Goal: Task Accomplishment & Management: Use online tool/utility

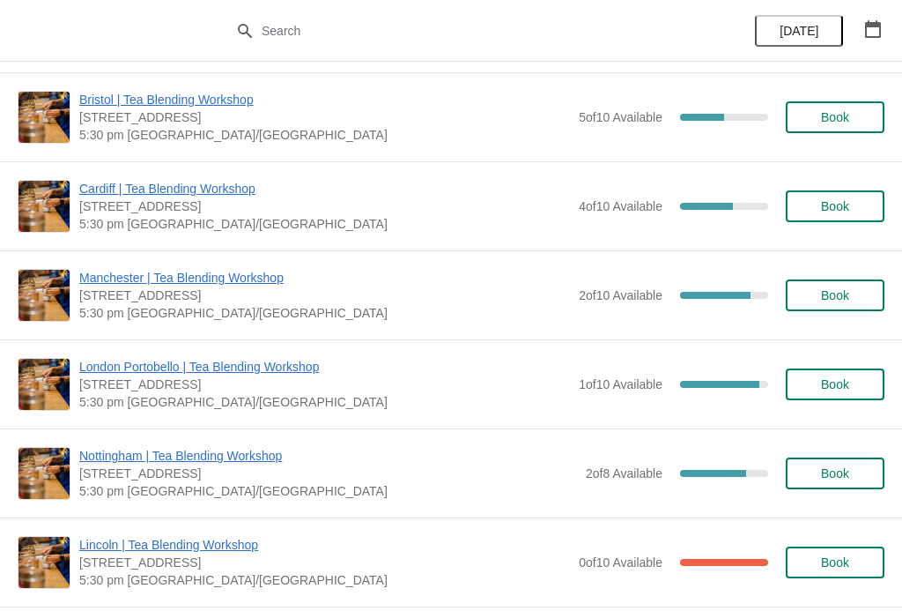
scroll to position [277, 0]
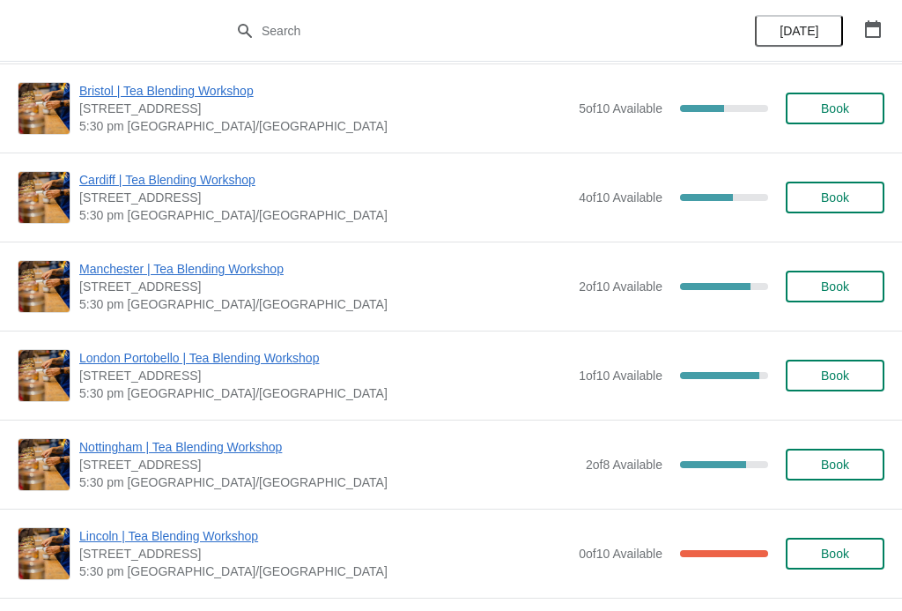
click at [259, 452] on span "Nottingham | Tea Blending Workshop" at bounding box center [328, 447] width 498 height 18
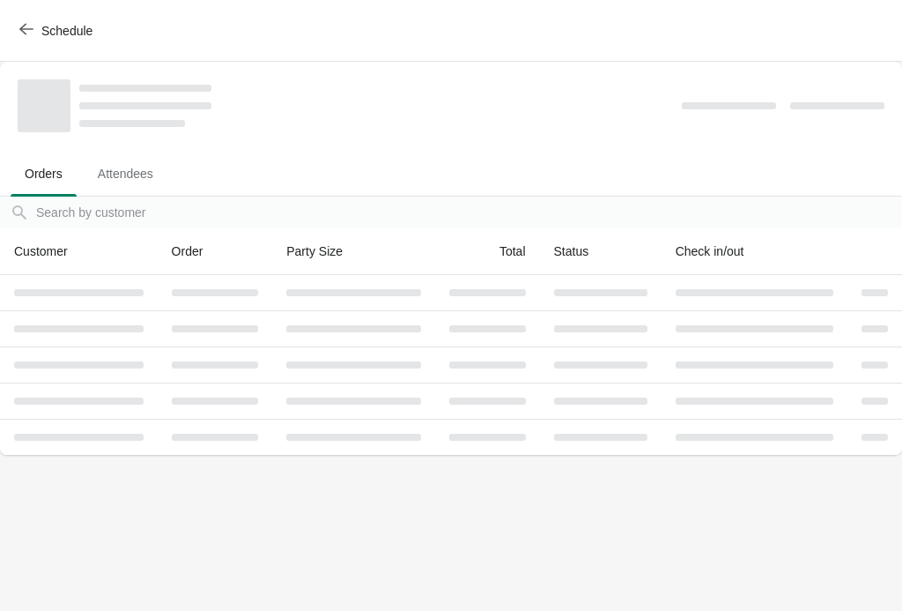
scroll to position [0, 0]
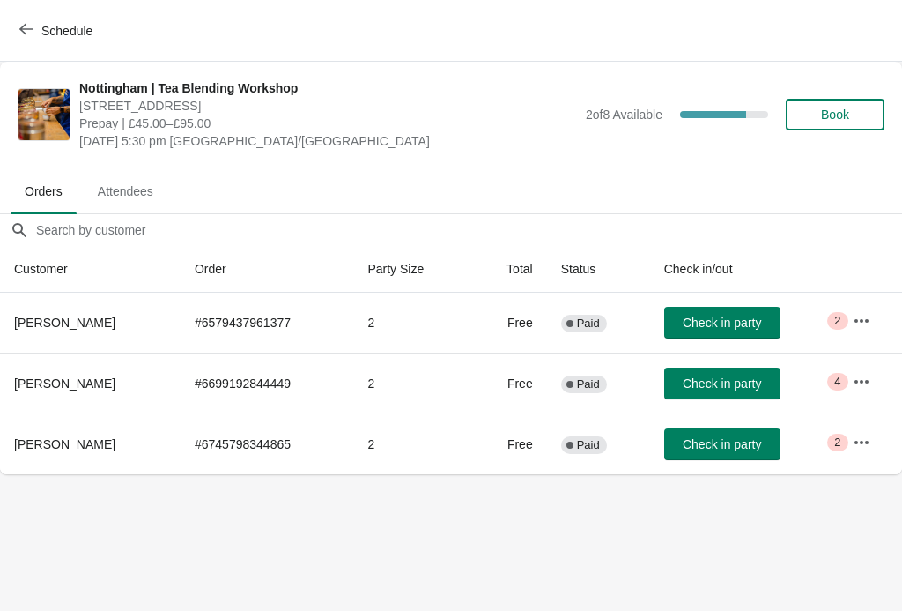
click at [875, 322] on button "button" at bounding box center [862, 321] width 32 height 32
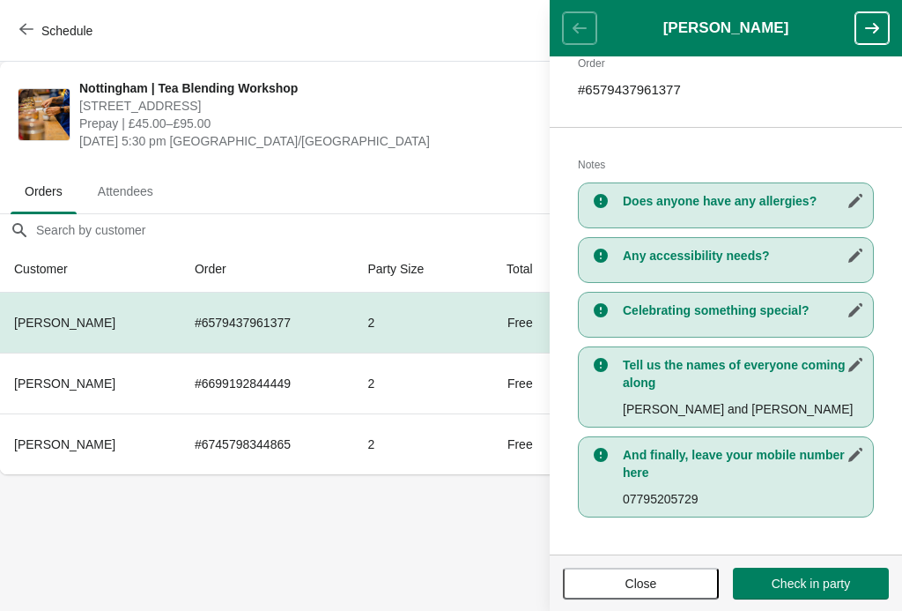
scroll to position [291, 0]
click at [886, 32] on button "button" at bounding box center [872, 28] width 33 height 32
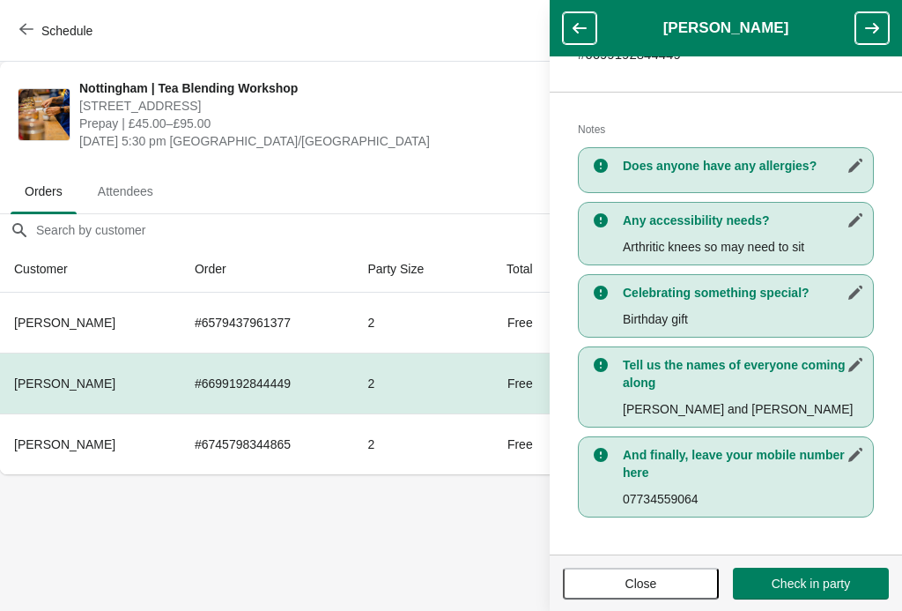
scroll to position [325, 0]
click at [877, 31] on icon "button" at bounding box center [872, 28] width 14 height 11
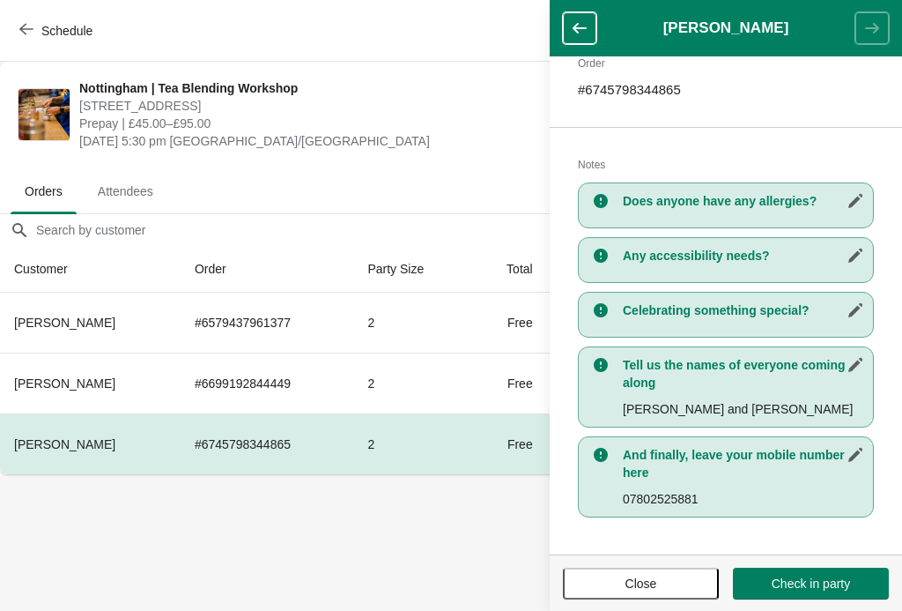
click at [676, 589] on span "Close" at bounding box center [641, 583] width 124 height 14
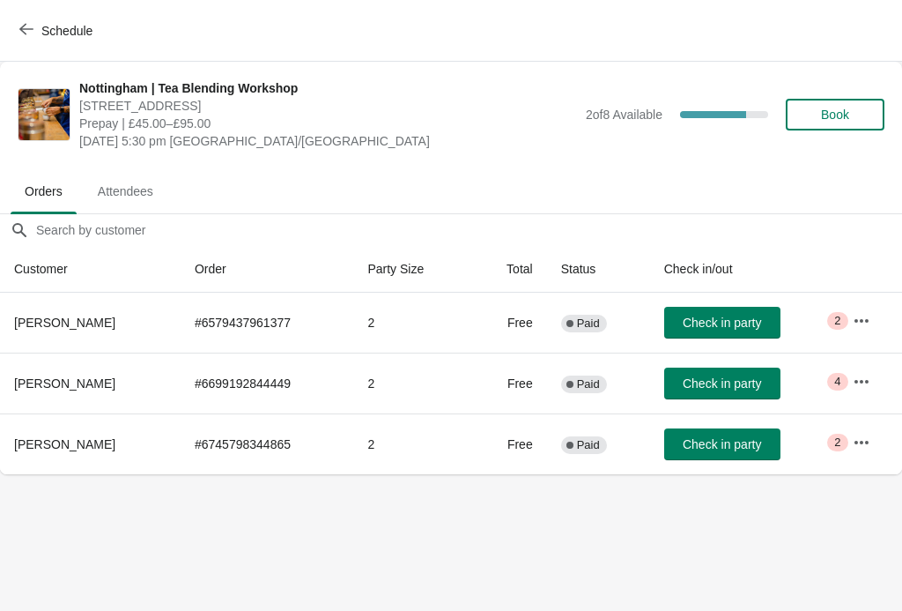
click at [26, 32] on icon "button" at bounding box center [26, 29] width 14 height 14
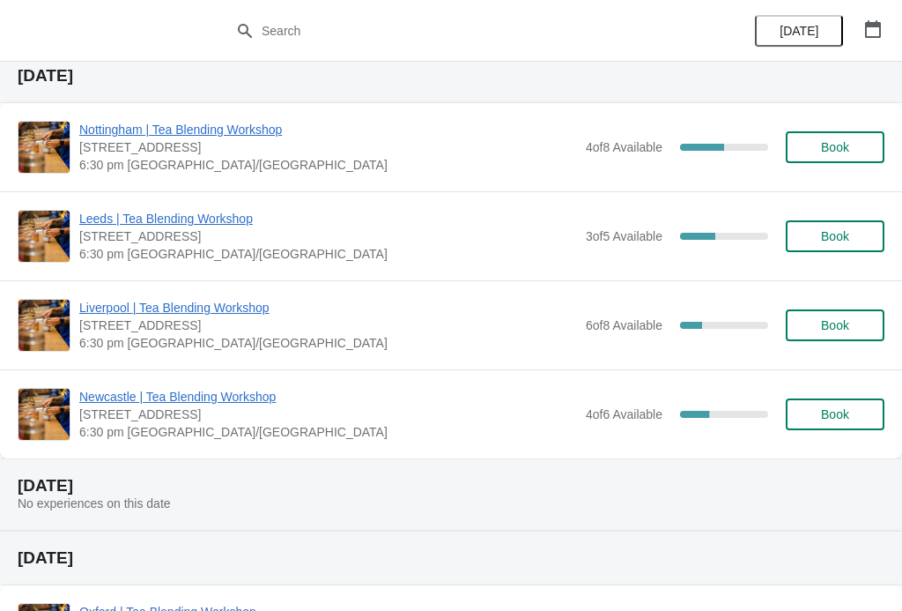
scroll to position [3534, 0]
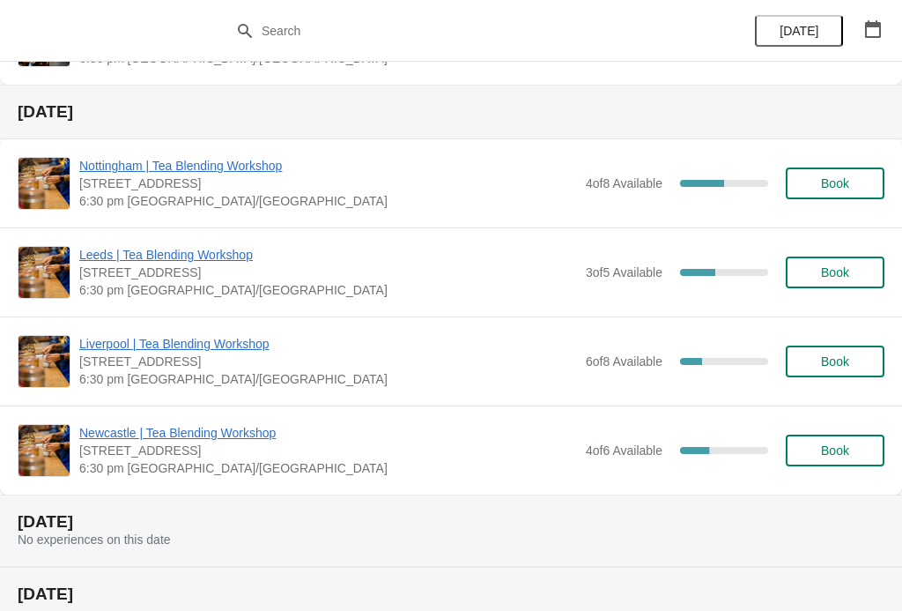
click at [226, 164] on span "Nottingham | Tea Blending Workshop" at bounding box center [328, 166] width 498 height 18
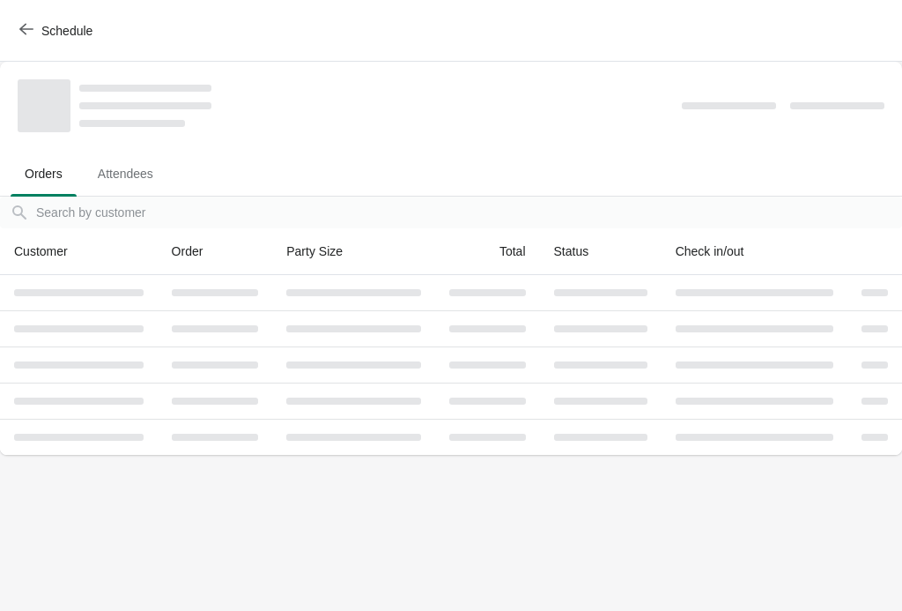
scroll to position [0, 0]
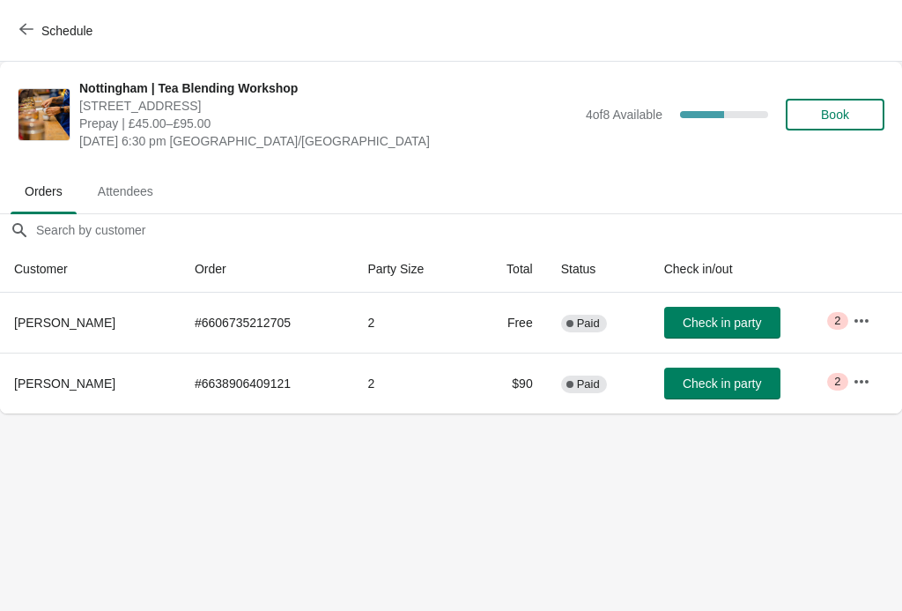
click at [864, 324] on icon "button" at bounding box center [862, 321] width 18 height 18
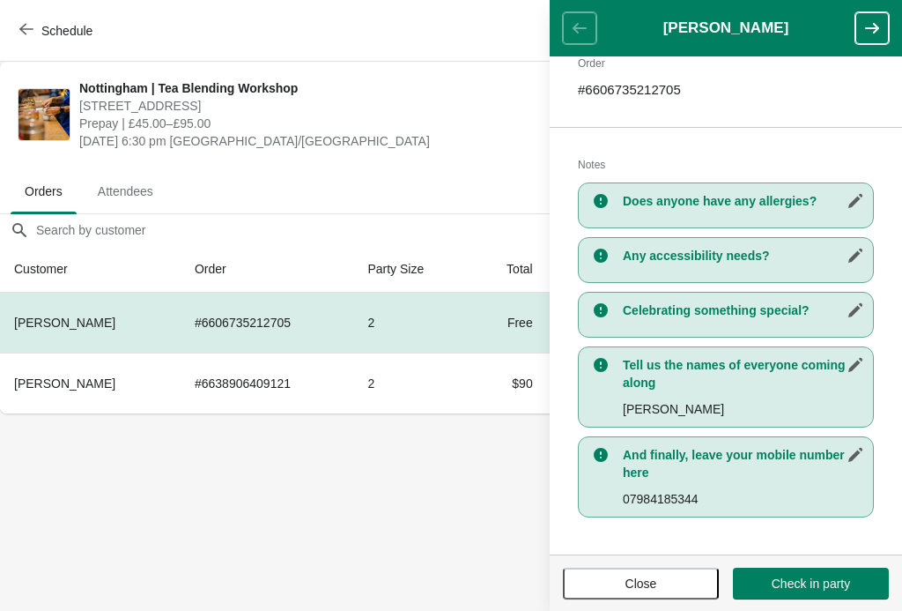
scroll to position [290, 0]
click at [876, 33] on icon "button" at bounding box center [873, 28] width 18 height 18
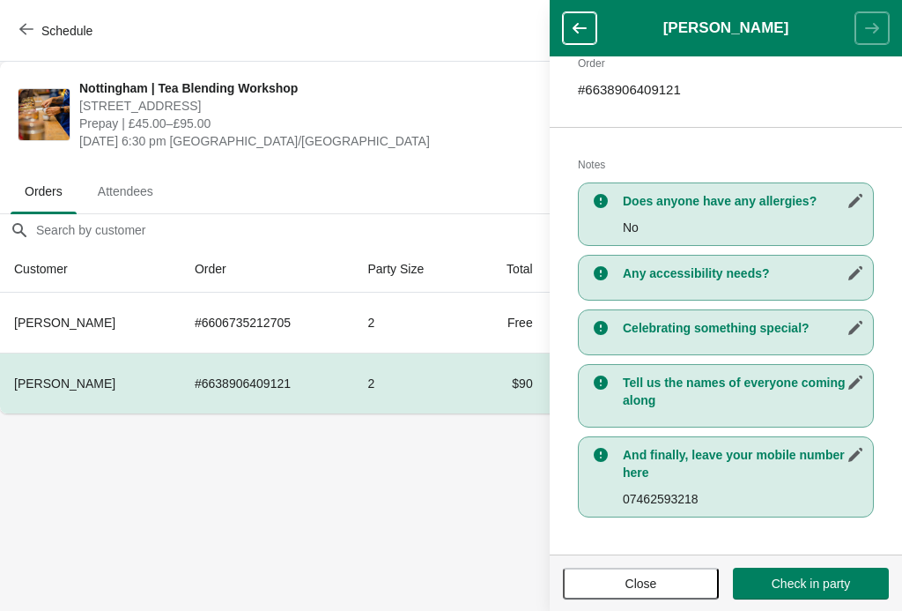
click at [656, 598] on button "Close" at bounding box center [641, 583] width 156 height 32
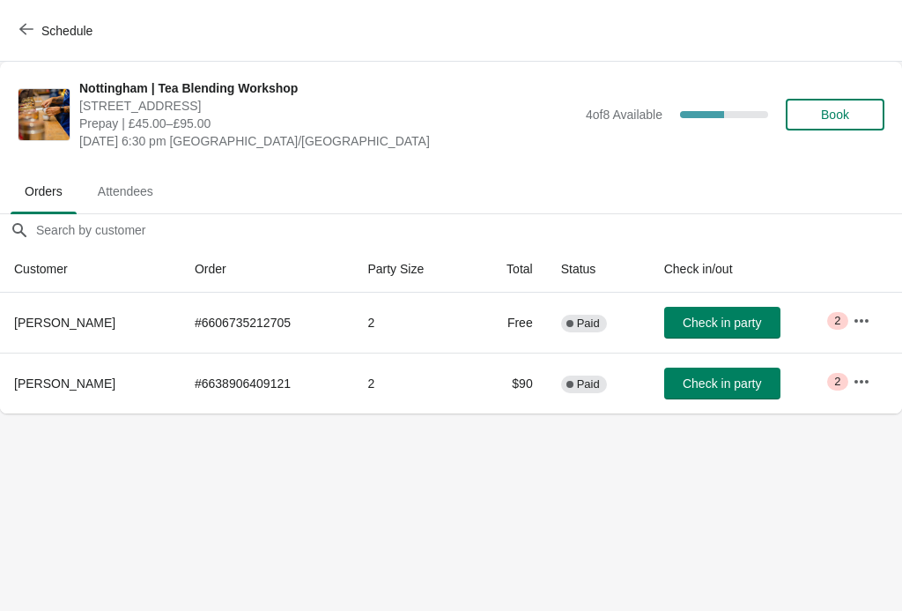
click at [863, 323] on icon "button" at bounding box center [862, 321] width 18 height 18
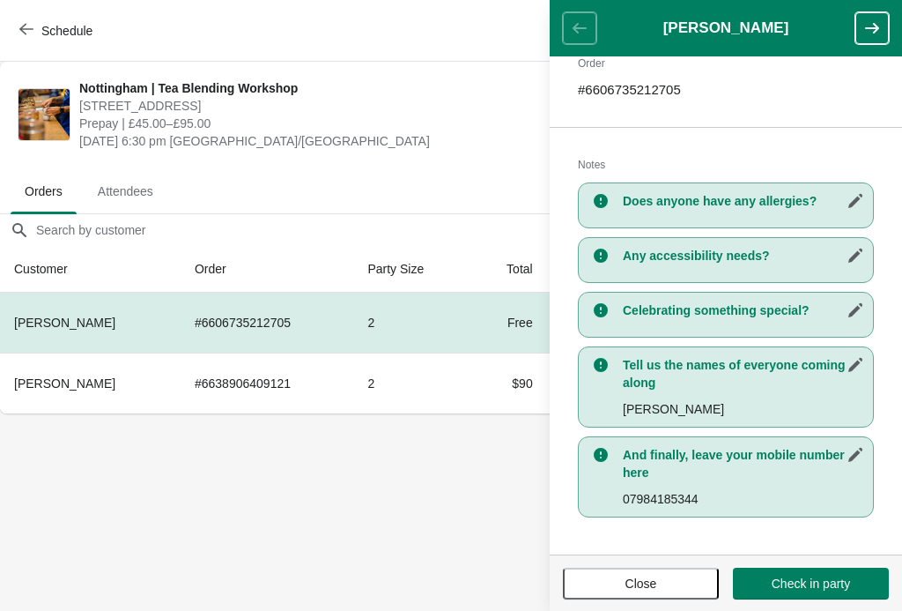
click at [888, 37] on button "button" at bounding box center [872, 28] width 33 height 32
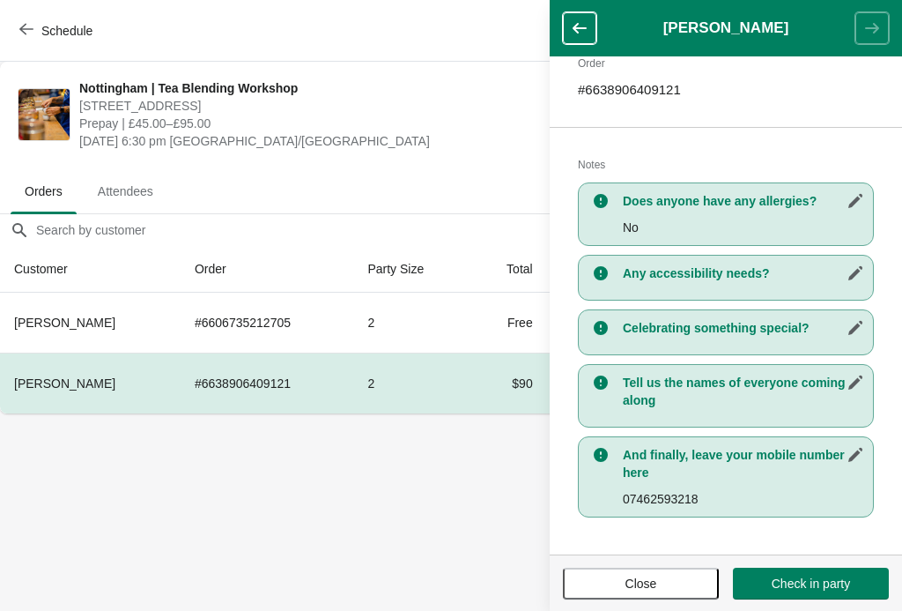
click at [648, 583] on span "Close" at bounding box center [642, 583] width 32 height 14
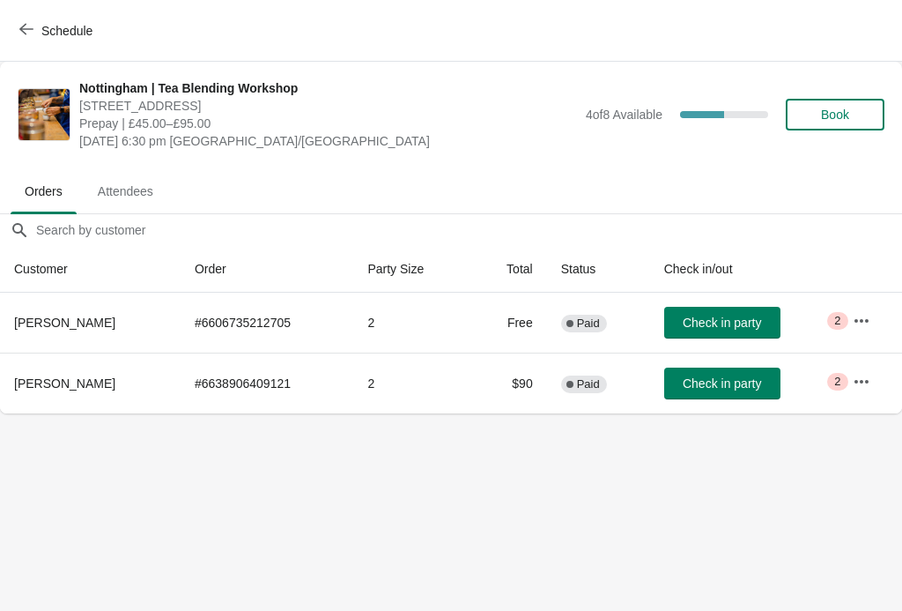
click at [15, 27] on button "Schedule" at bounding box center [58, 31] width 98 height 32
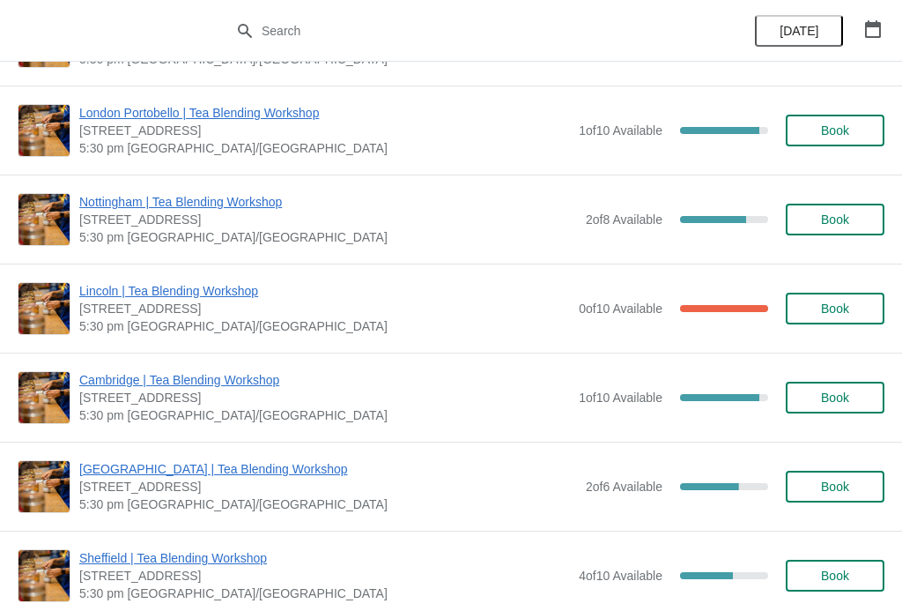
scroll to position [523, 0]
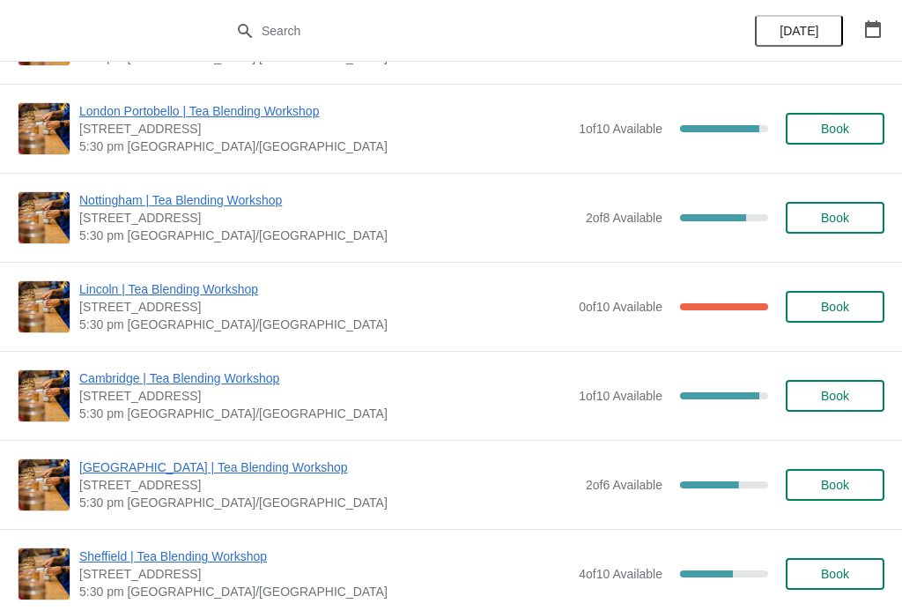
click at [241, 203] on span "Nottingham | Tea Blending Workshop" at bounding box center [328, 200] width 498 height 18
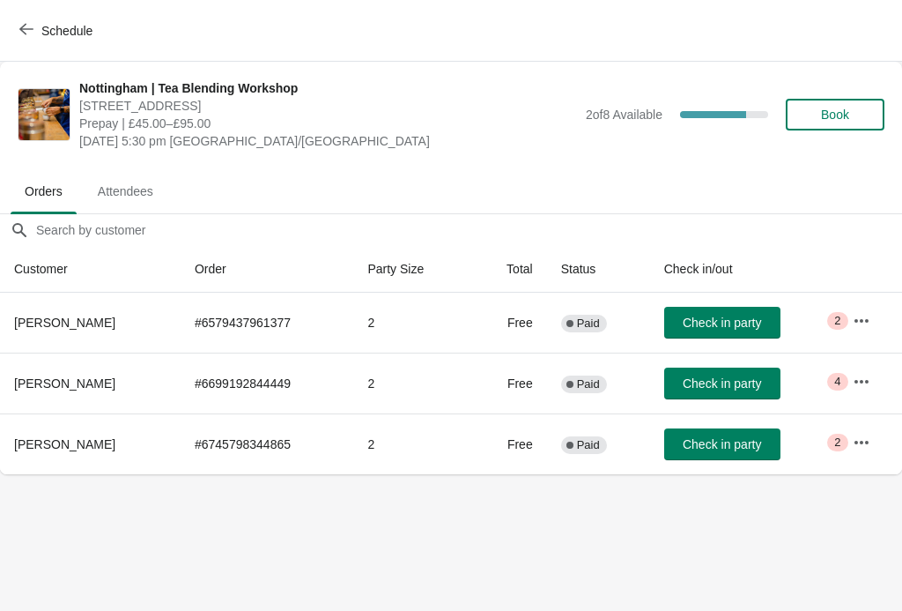
scroll to position [0, 0]
click at [874, 312] on button "button" at bounding box center [862, 321] width 32 height 32
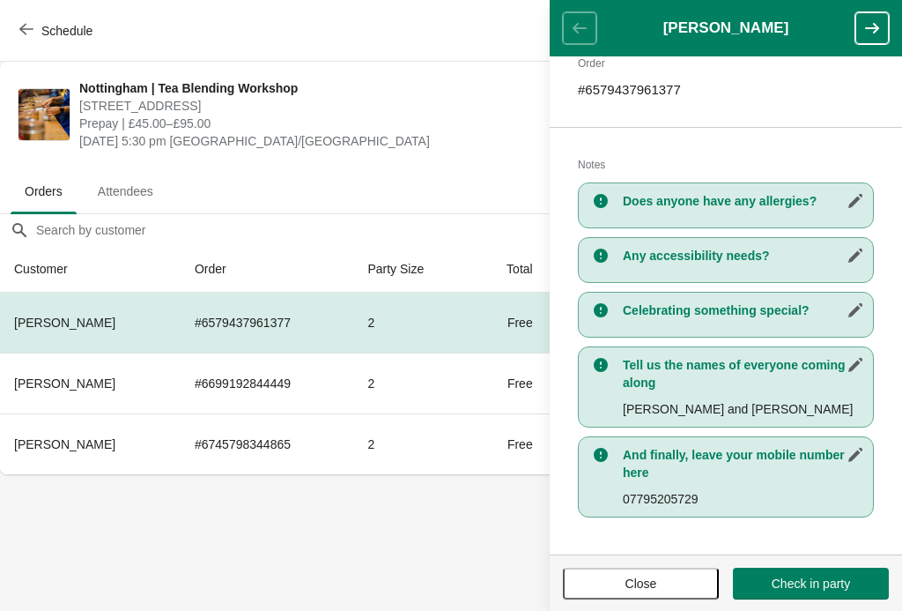
scroll to position [290, 0]
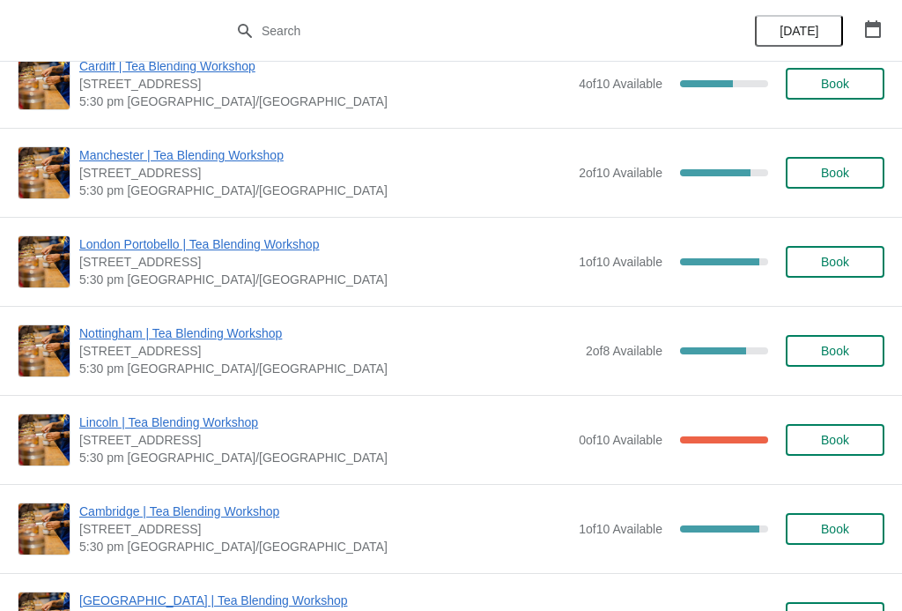
scroll to position [389, 0]
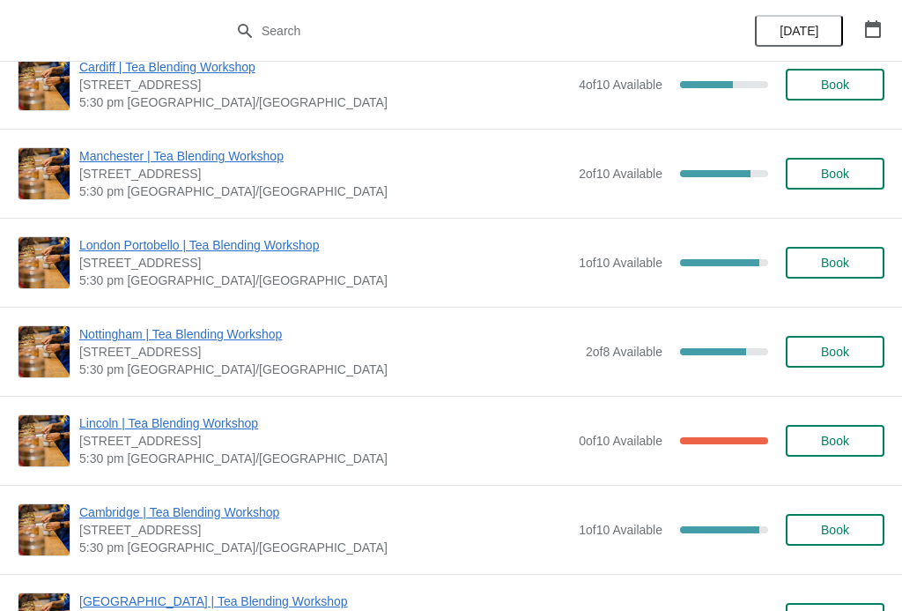
click at [240, 326] on span "Nottingham | Tea Blending Workshop" at bounding box center [328, 334] width 498 height 18
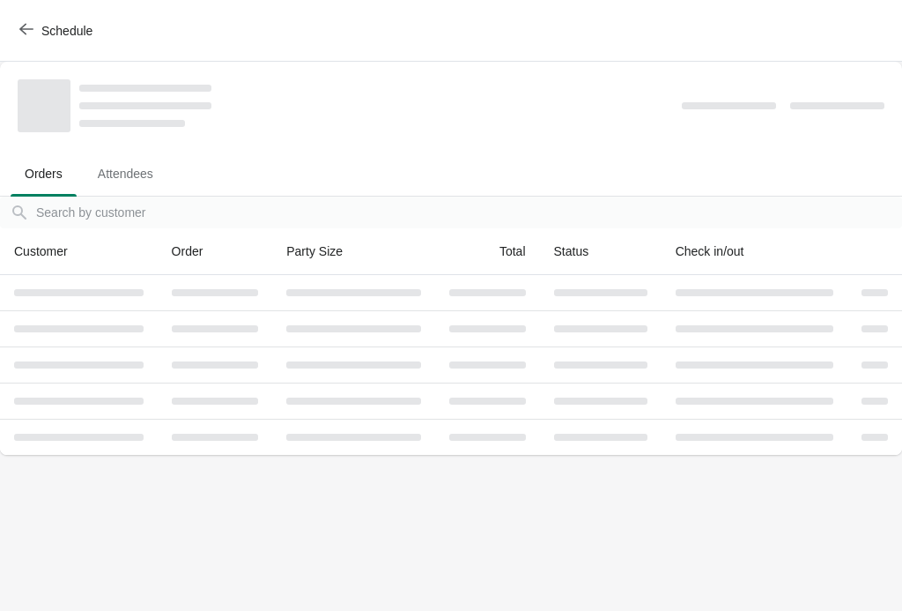
scroll to position [0, 0]
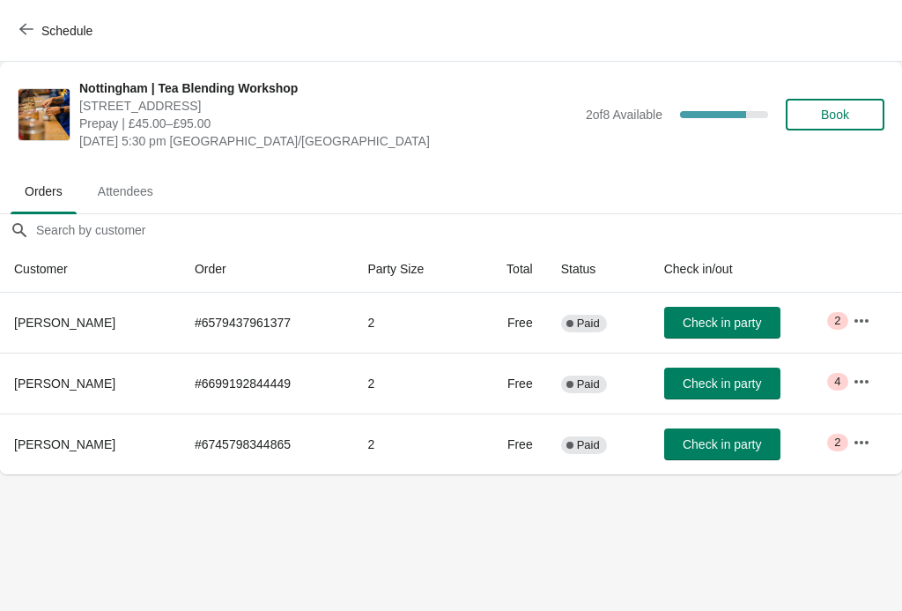
click at [859, 322] on icon "button" at bounding box center [862, 320] width 14 height 4
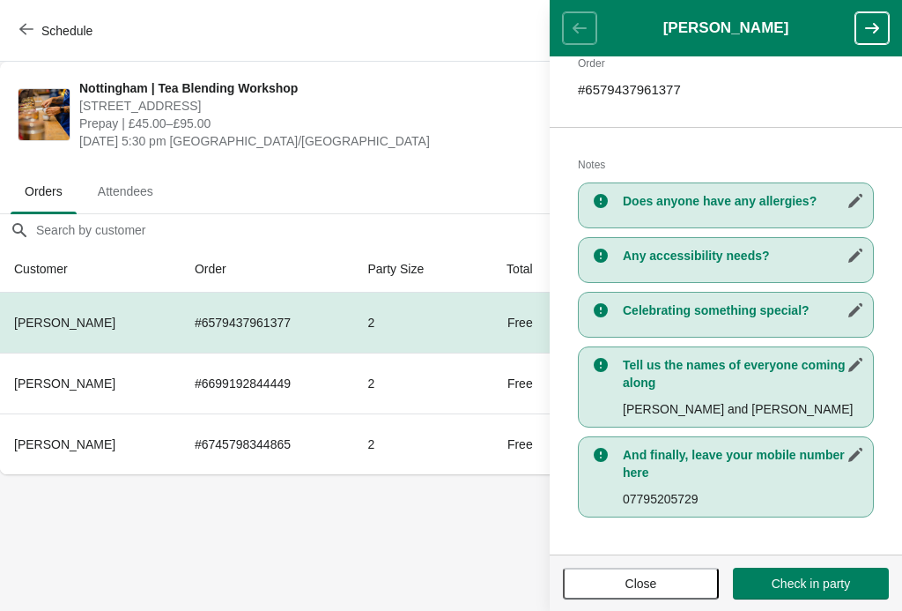
scroll to position [290, 0]
click at [671, 596] on button "Close" at bounding box center [641, 583] width 156 height 32
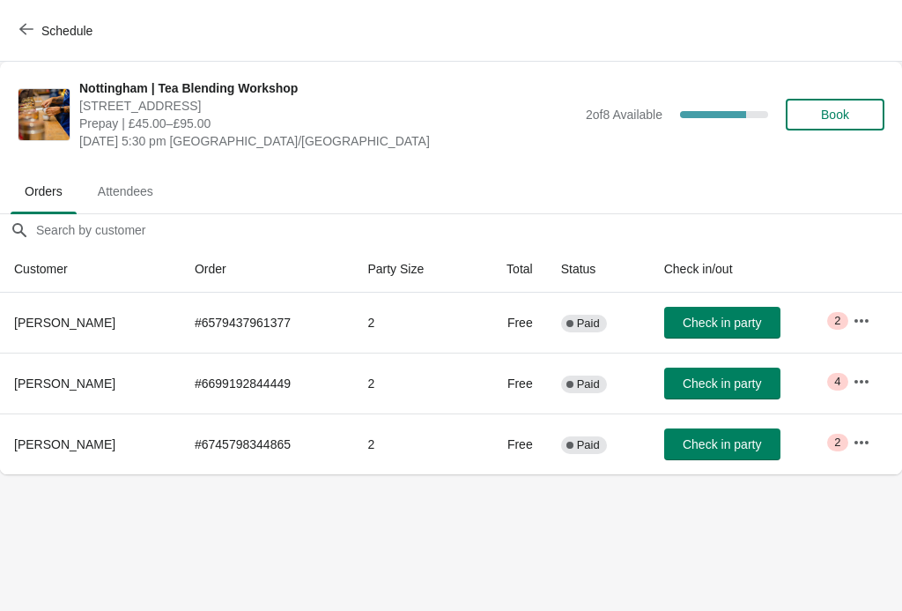
click at [693, 602] on body "Schedule Nottingham | Tea Blending Workshop 24 Bridlesmith Gate, Nottingham NG1…" at bounding box center [451, 305] width 902 height 611
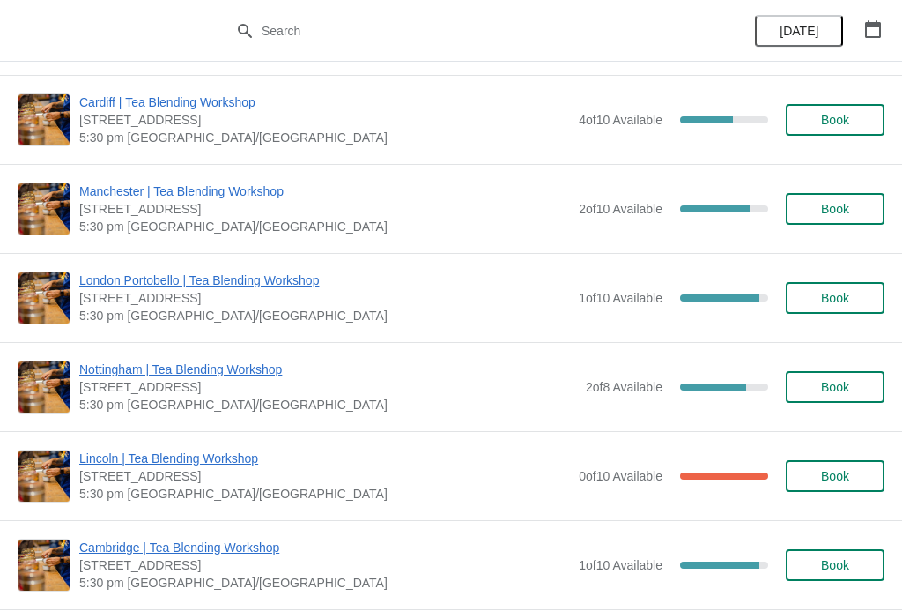
scroll to position [368, 0]
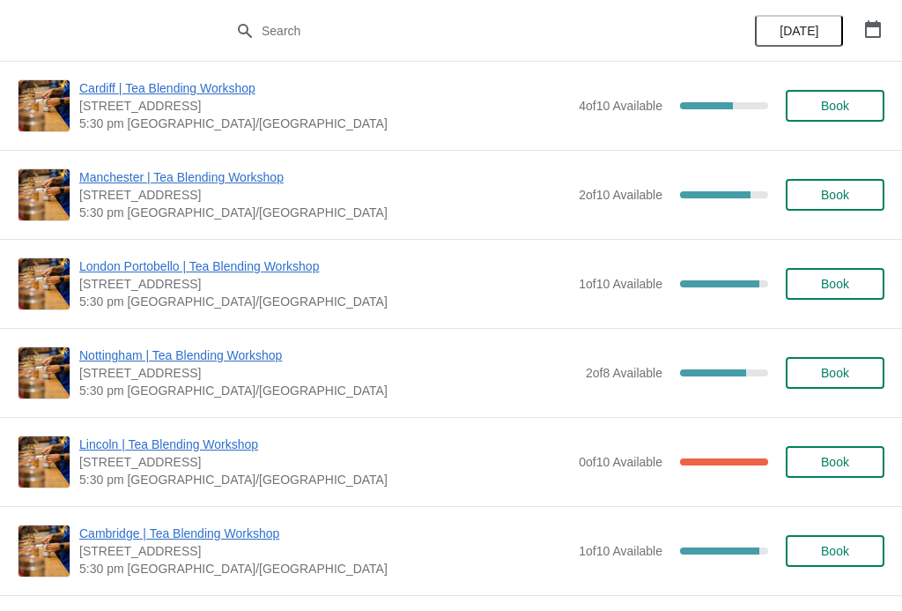
click at [138, 358] on span "Nottingham | Tea Blending Workshop" at bounding box center [328, 355] width 498 height 18
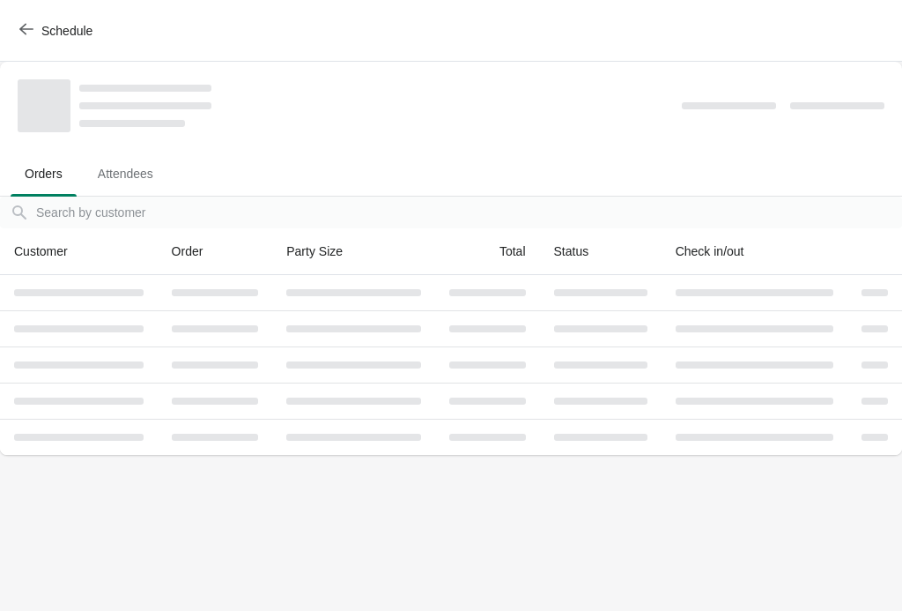
scroll to position [0, 0]
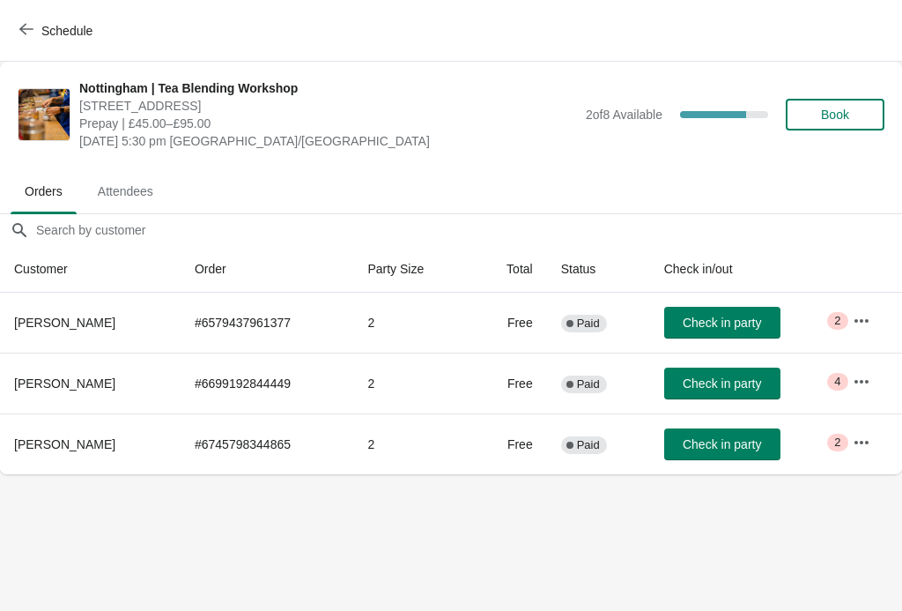
click at [871, 320] on button "button" at bounding box center [862, 321] width 32 height 32
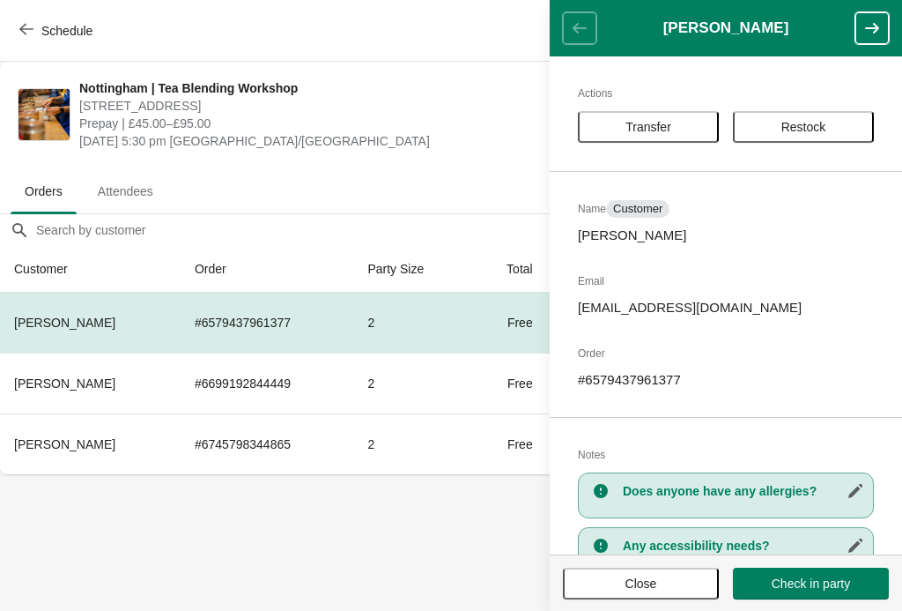
click at [671, 584] on span "Close" at bounding box center [641, 583] width 124 height 14
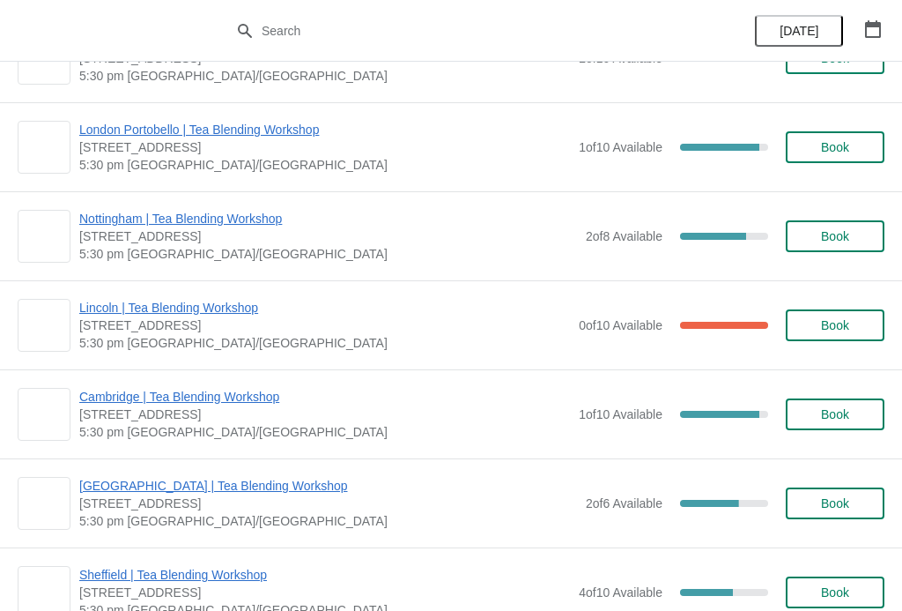
scroll to position [531, 0]
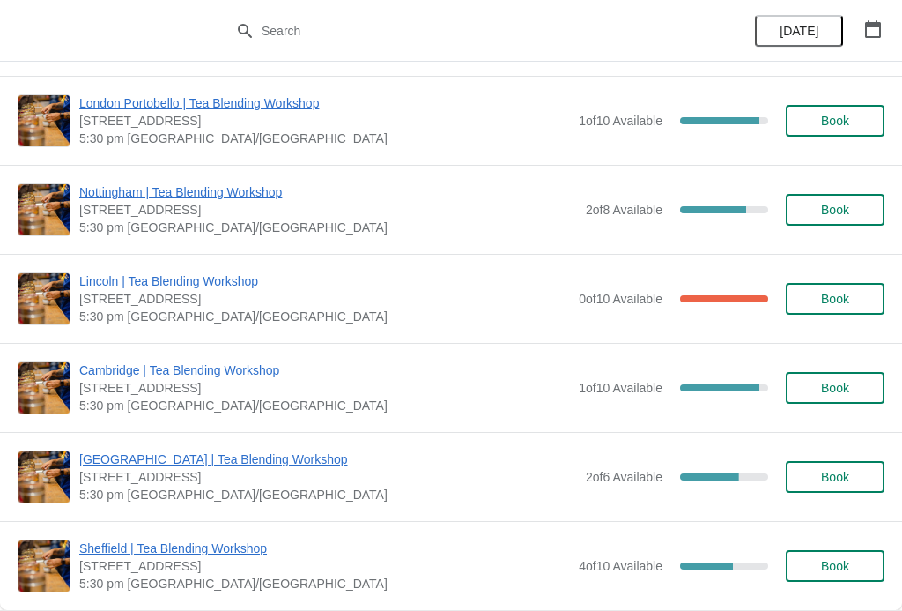
click at [237, 187] on span "Nottingham | Tea Blending Workshop" at bounding box center [328, 192] width 498 height 18
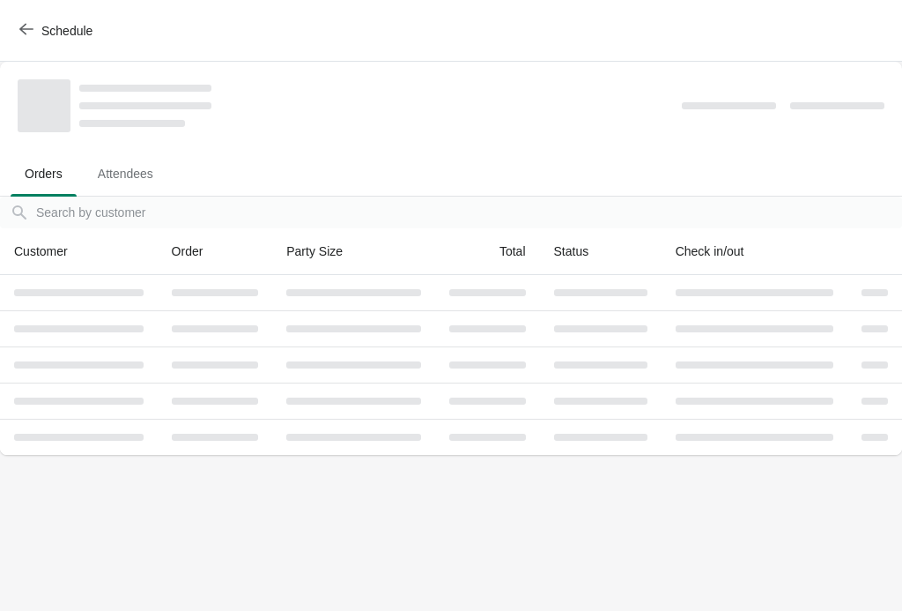
scroll to position [0, 0]
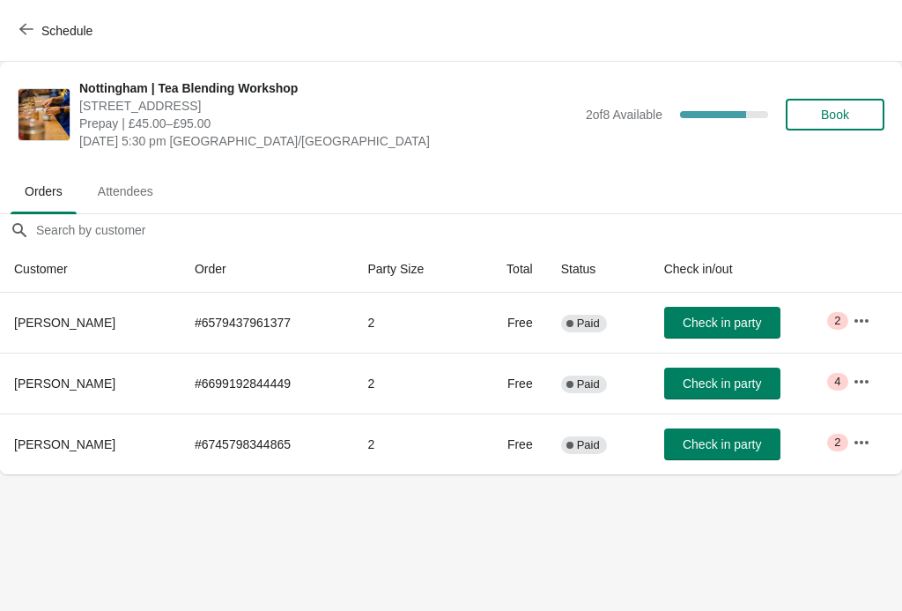
click at [872, 323] on button "button" at bounding box center [862, 321] width 32 height 32
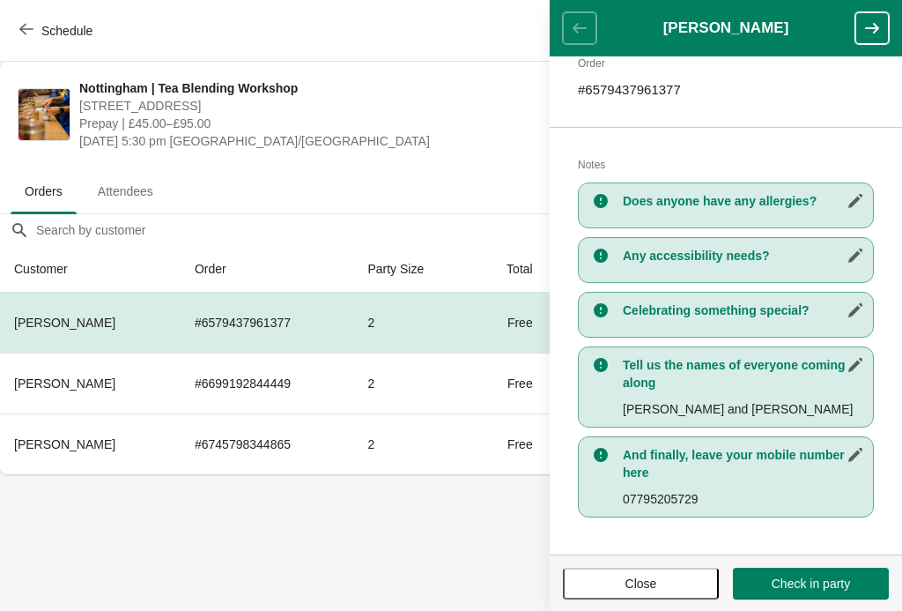
scroll to position [290, 0]
click at [657, 587] on span "Close" at bounding box center [642, 583] width 32 height 14
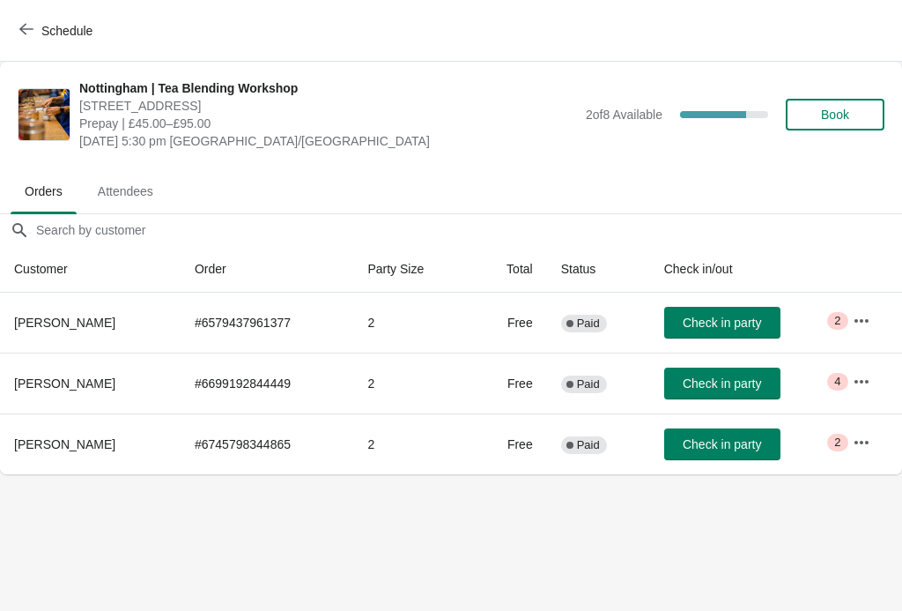
click at [865, 324] on icon "button" at bounding box center [862, 321] width 18 height 18
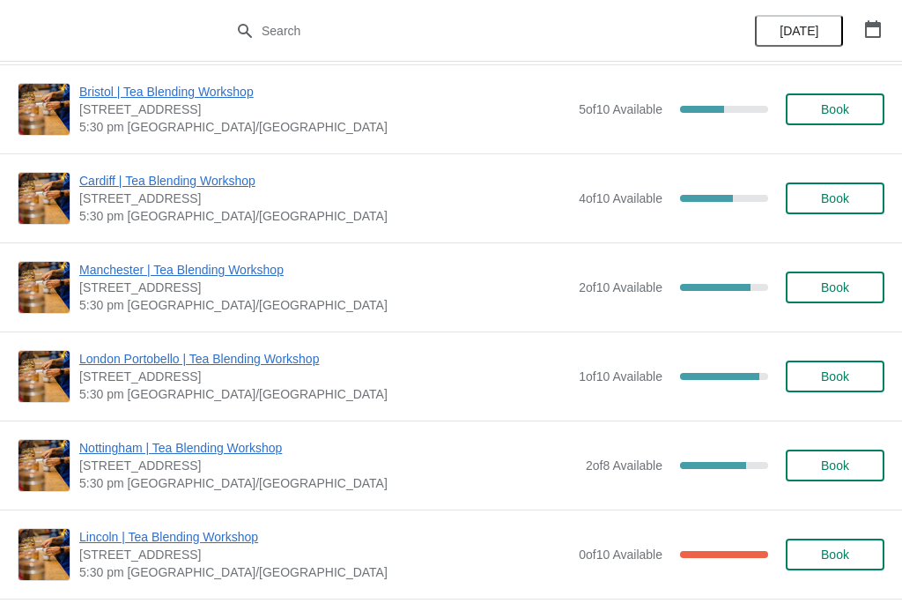
scroll to position [279, 0]
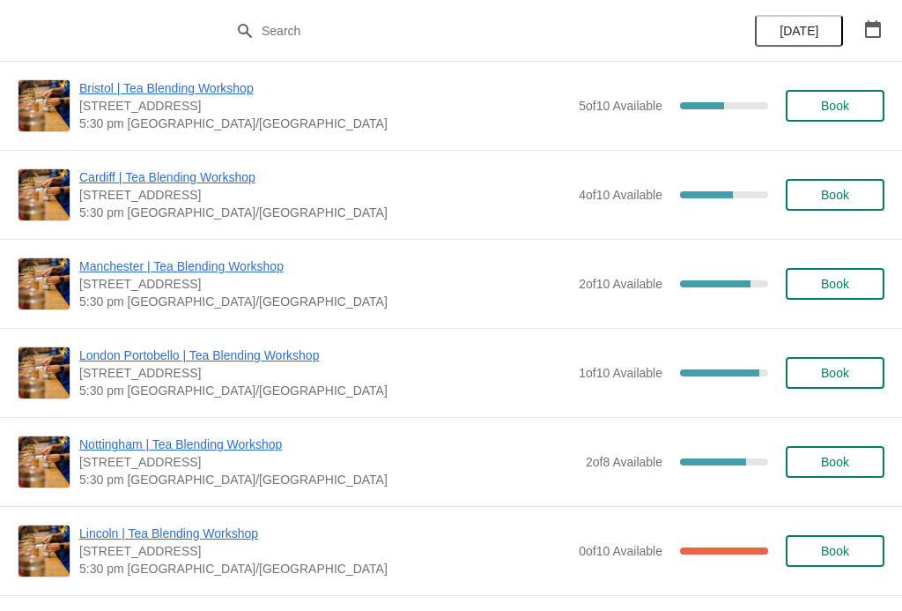
click at [265, 443] on span "Nottingham | Tea Blending Workshop" at bounding box center [328, 444] width 498 height 18
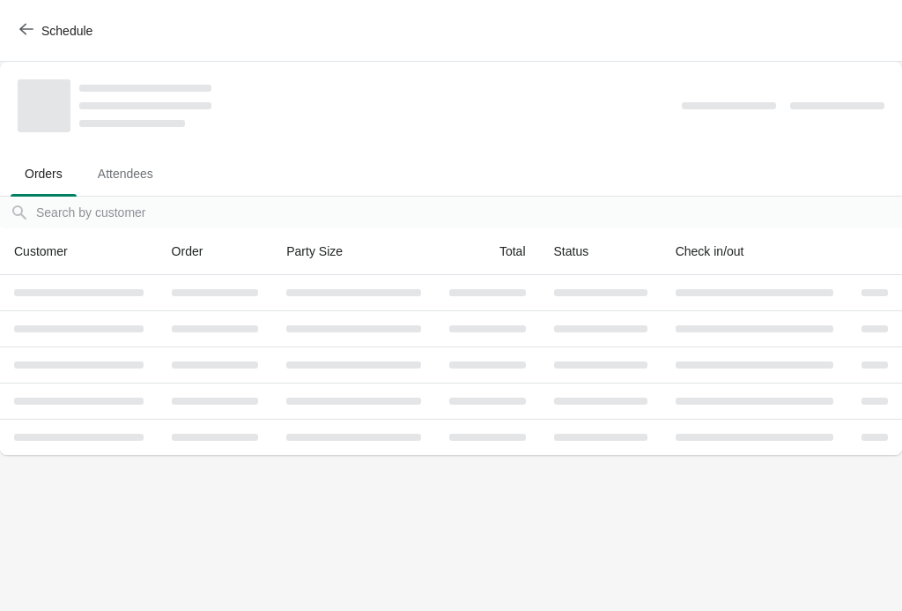
scroll to position [0, 0]
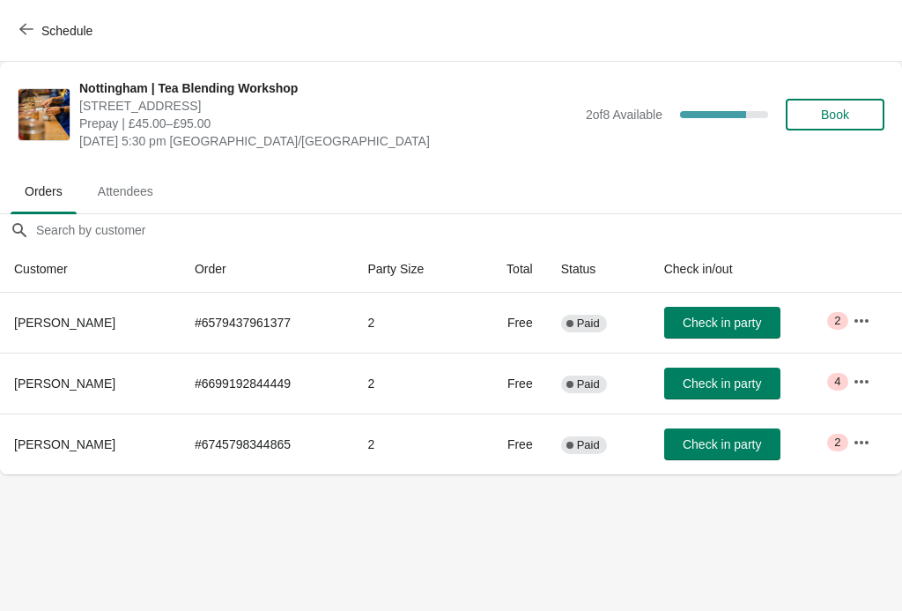
click at [861, 322] on icon "button" at bounding box center [862, 320] width 14 height 4
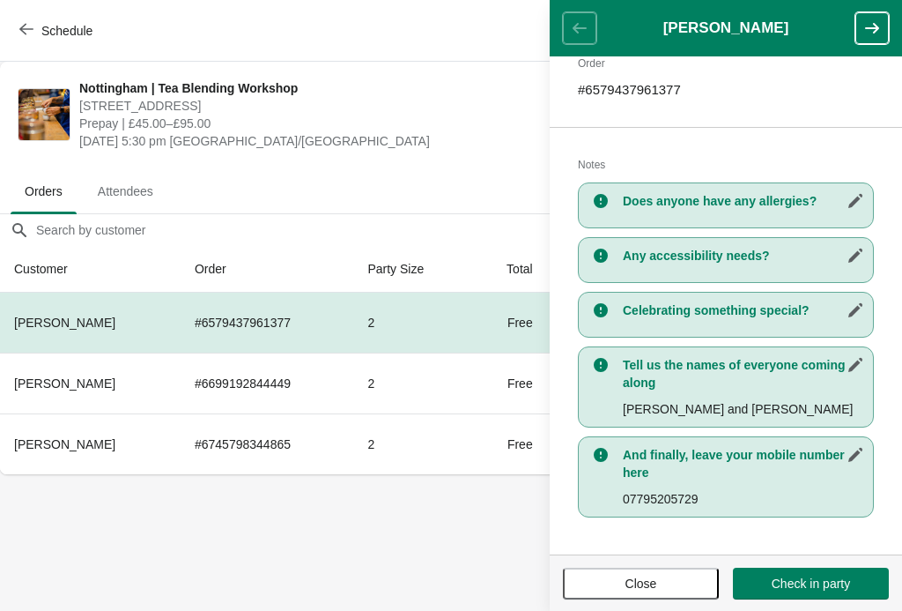
scroll to position [290, 0]
click at [689, 576] on span "Close" at bounding box center [641, 583] width 124 height 14
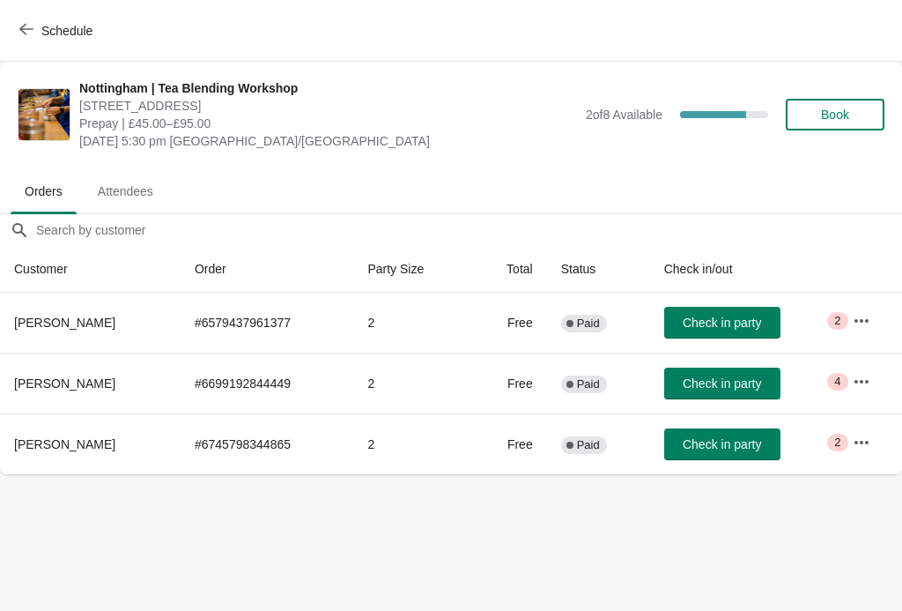
click at [862, 380] on icon "button" at bounding box center [862, 382] width 18 height 18
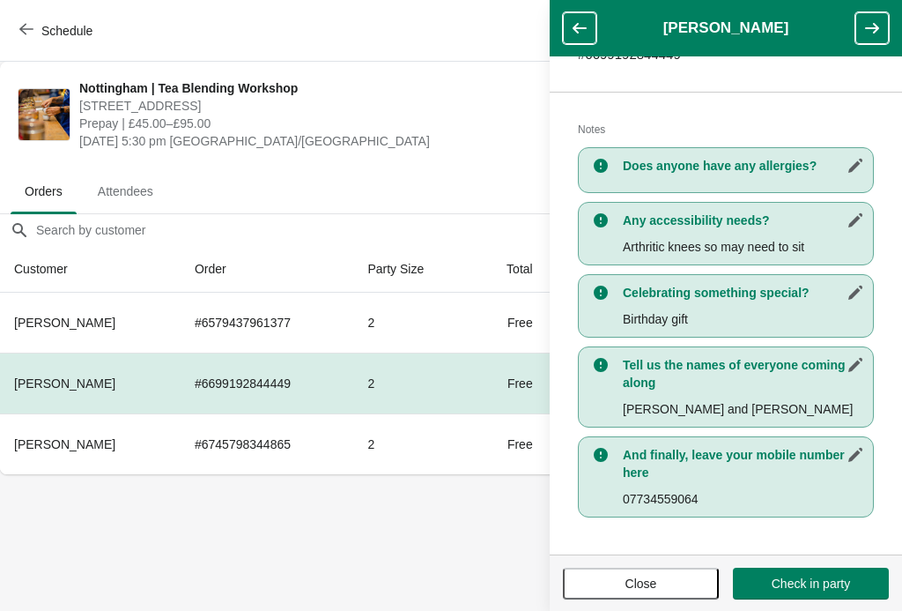
scroll to position [325, 0]
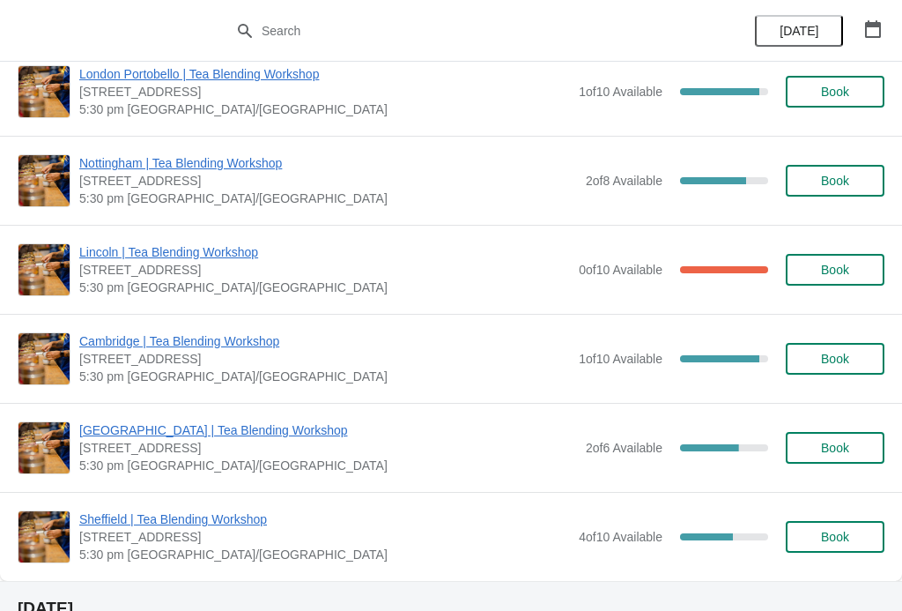
scroll to position [558, 0]
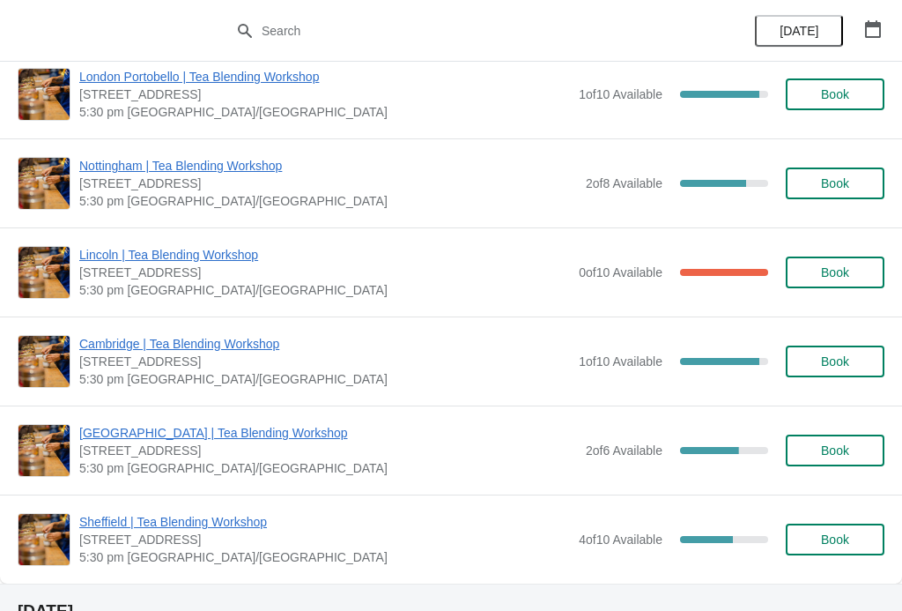
click at [203, 162] on span "Nottingham | Tea Blending Workshop" at bounding box center [328, 166] width 498 height 18
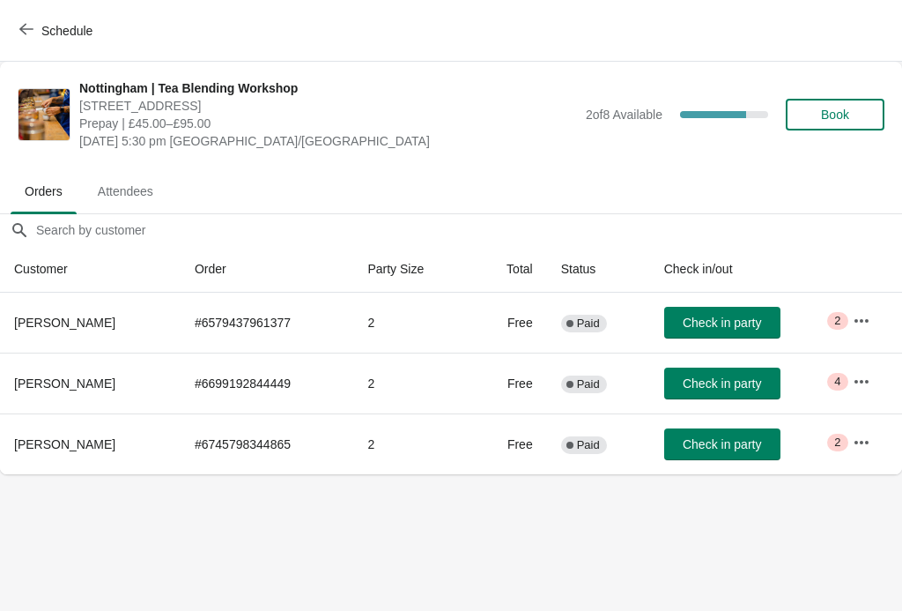
click at [875, 315] on button "button" at bounding box center [862, 321] width 32 height 32
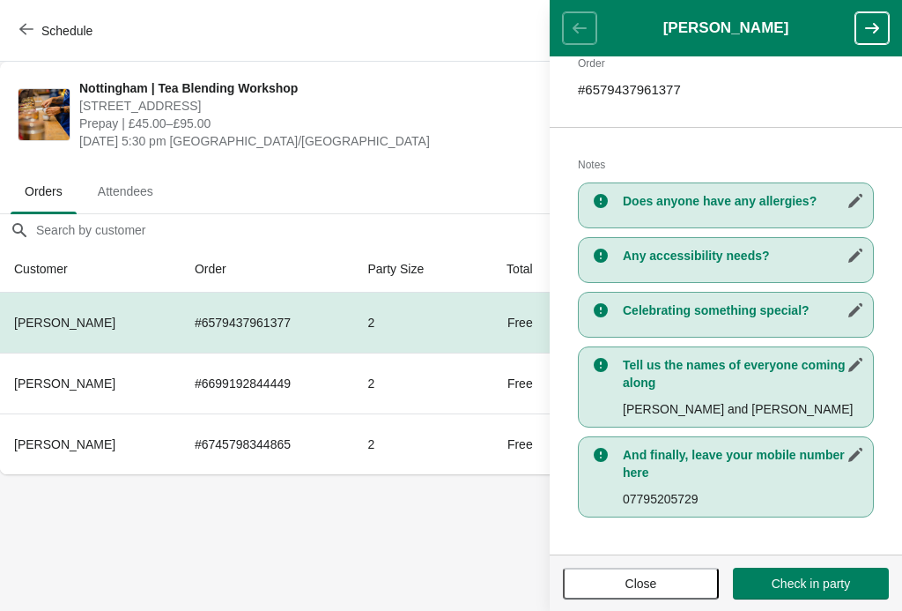
scroll to position [290, 0]
click at [863, 33] on button "button" at bounding box center [872, 28] width 33 height 32
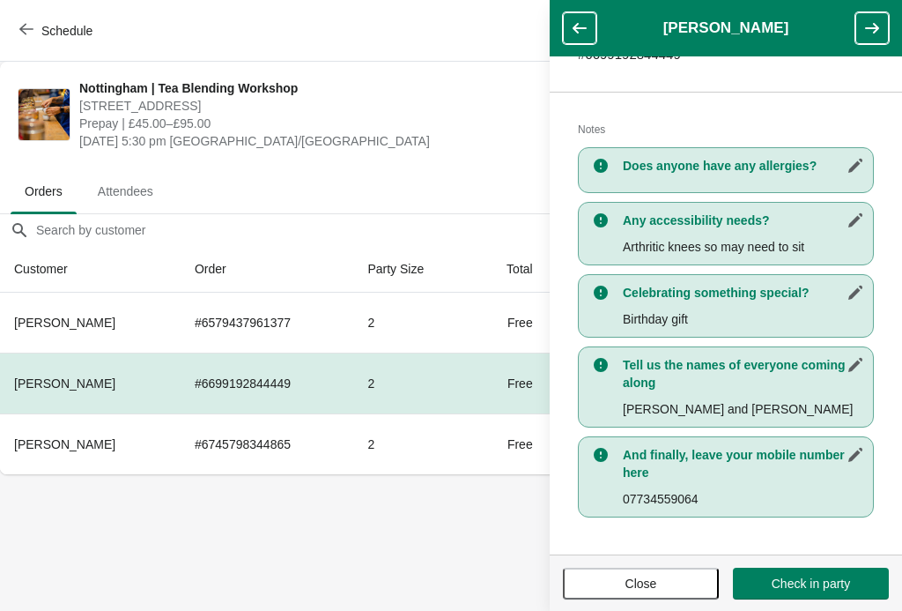
scroll to position [325, 0]
click at [888, 31] on button "button" at bounding box center [872, 28] width 33 height 32
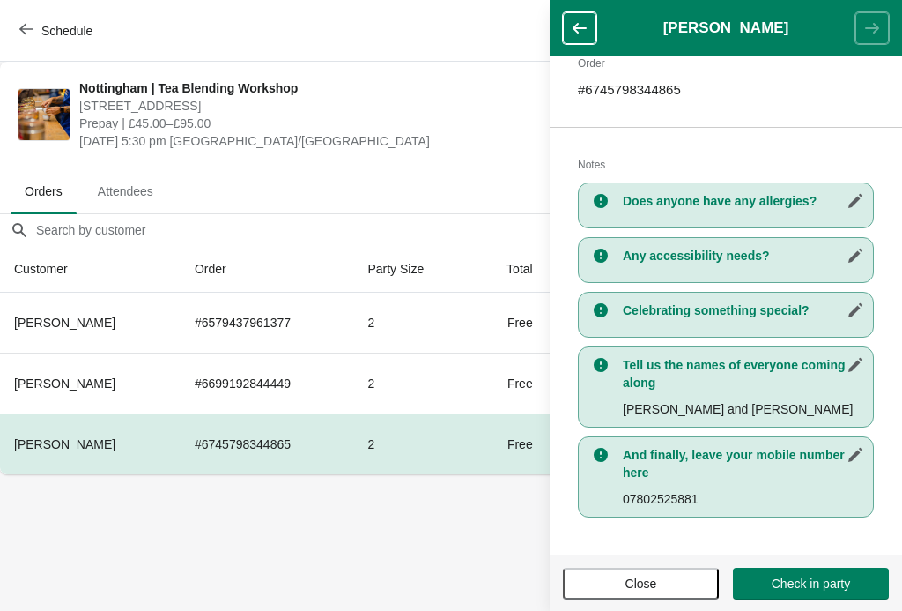
scroll to position [290, 0]
click at [679, 576] on span "Close" at bounding box center [641, 583] width 124 height 14
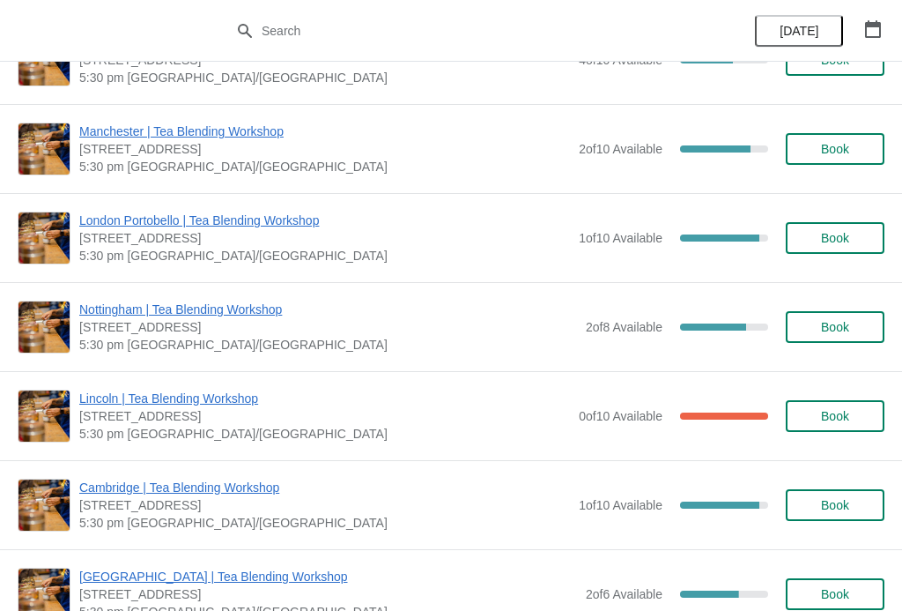
scroll to position [415, 0]
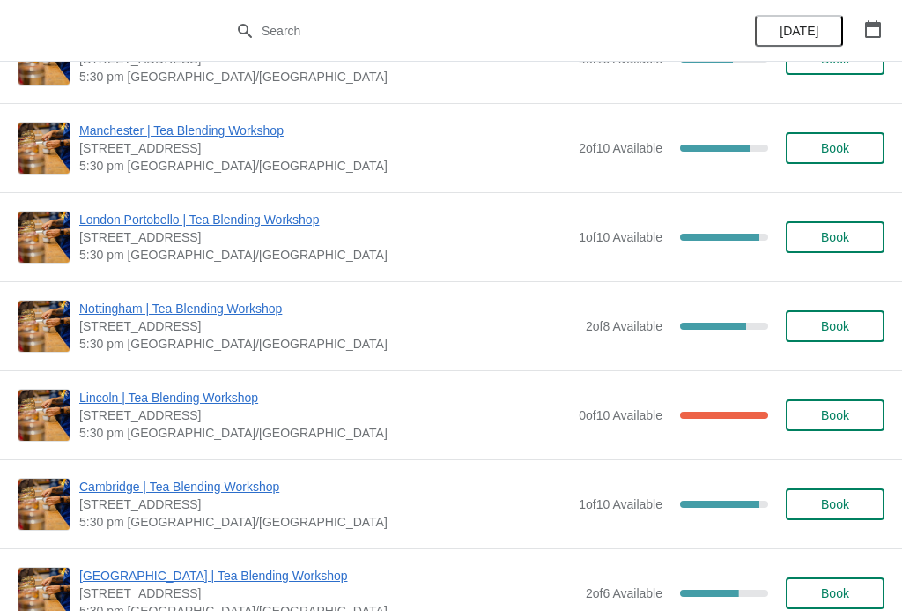
click at [266, 304] on span "Nottingham | Tea Blending Workshop" at bounding box center [328, 309] width 498 height 18
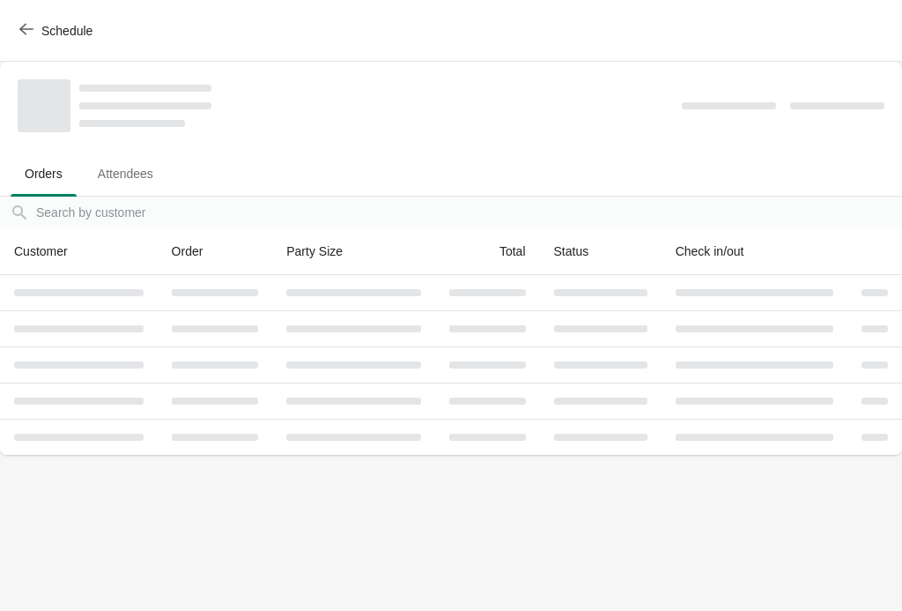
scroll to position [0, 0]
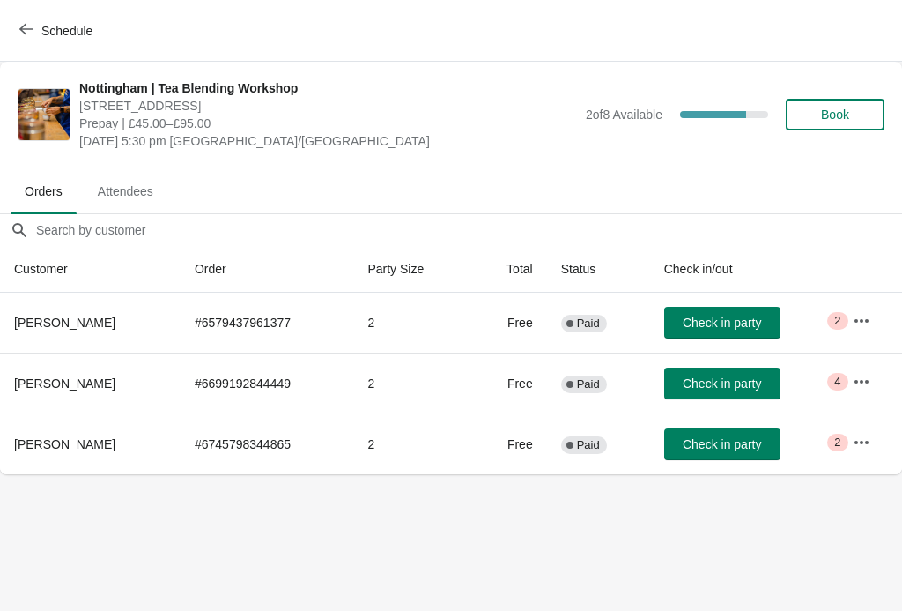
click at [869, 330] on button "button" at bounding box center [862, 321] width 32 height 32
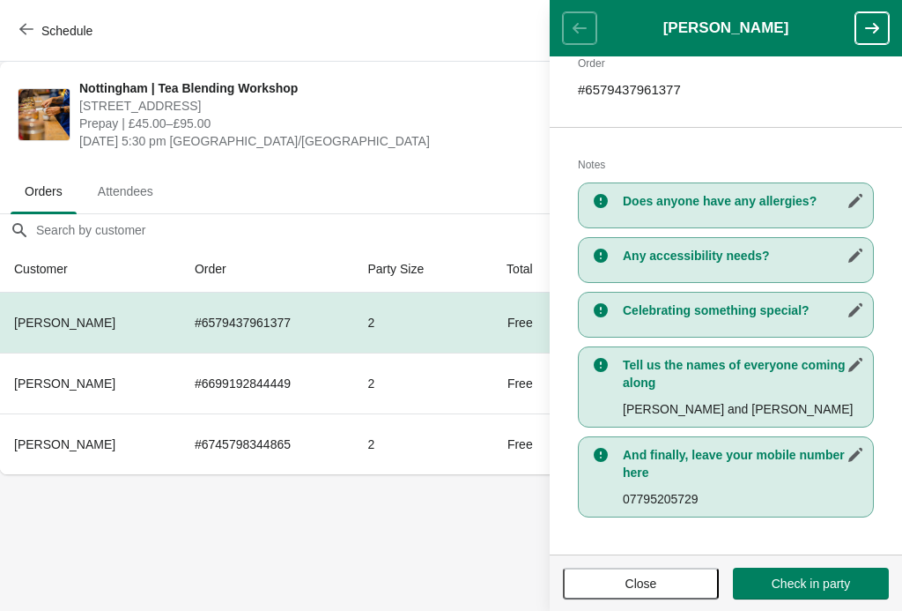
click at [641, 598] on button "Close" at bounding box center [641, 583] width 156 height 32
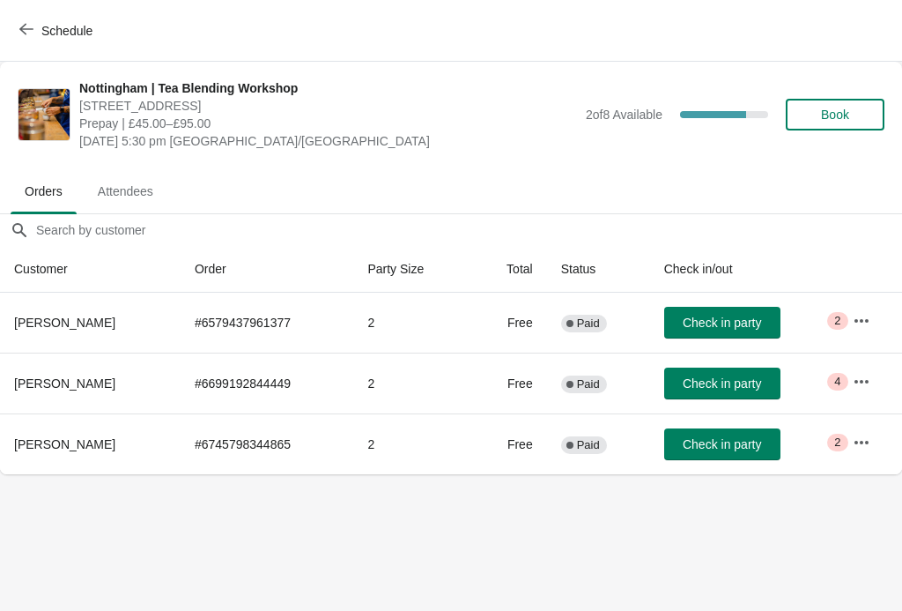
click at [864, 330] on button "button" at bounding box center [862, 321] width 32 height 32
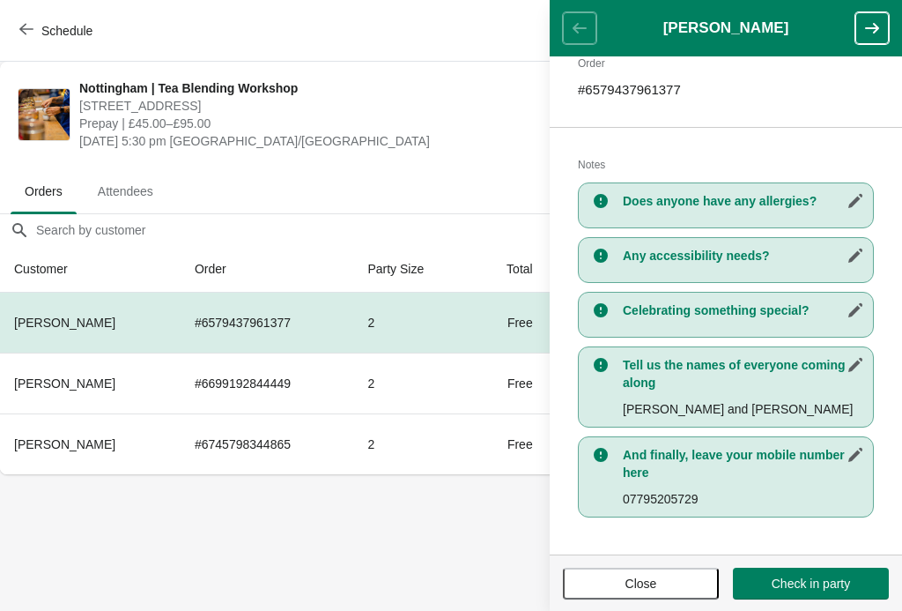
click at [880, 36] on icon "button" at bounding box center [873, 28] width 18 height 18
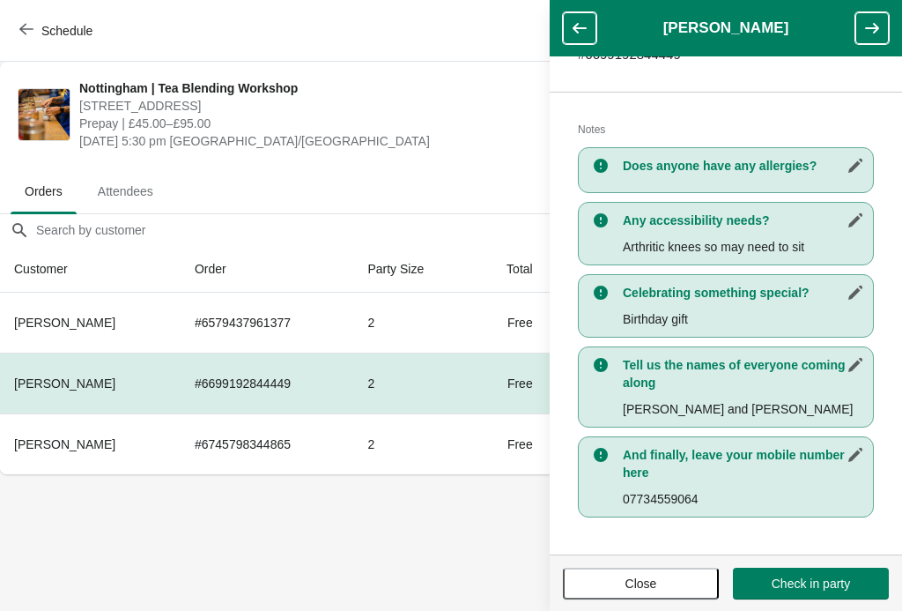
scroll to position [325, 0]
click at [873, 36] on icon "button" at bounding box center [873, 28] width 18 height 18
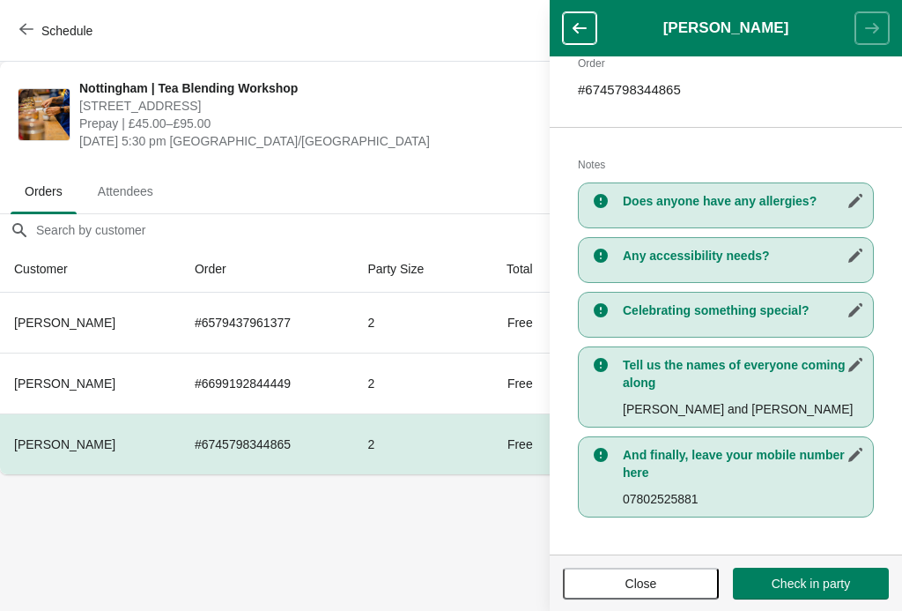
scroll to position [290, 0]
click at [594, 26] on button "button" at bounding box center [579, 28] width 33 height 32
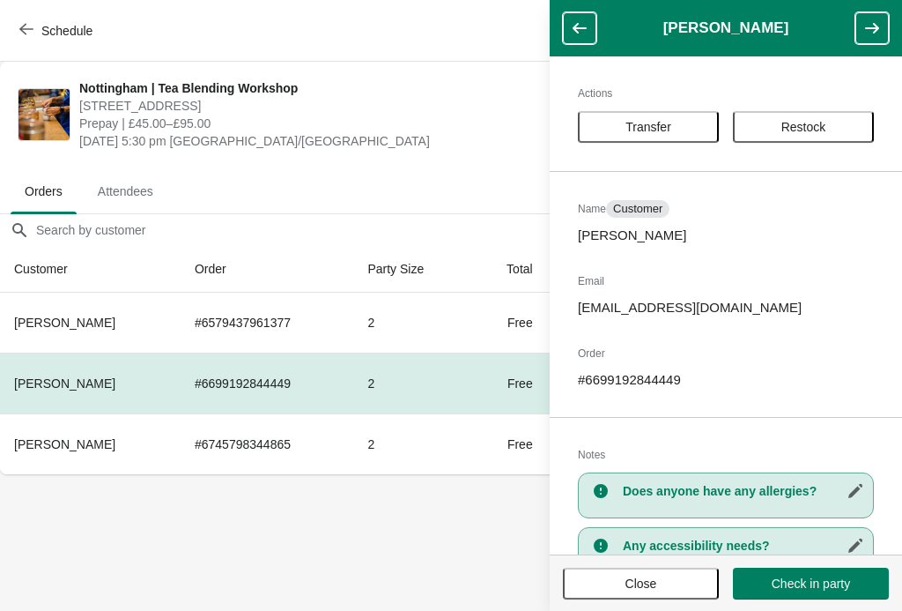
click at [656, 594] on button "Close" at bounding box center [641, 583] width 156 height 32
